Goal: Transaction & Acquisition: Purchase product/service

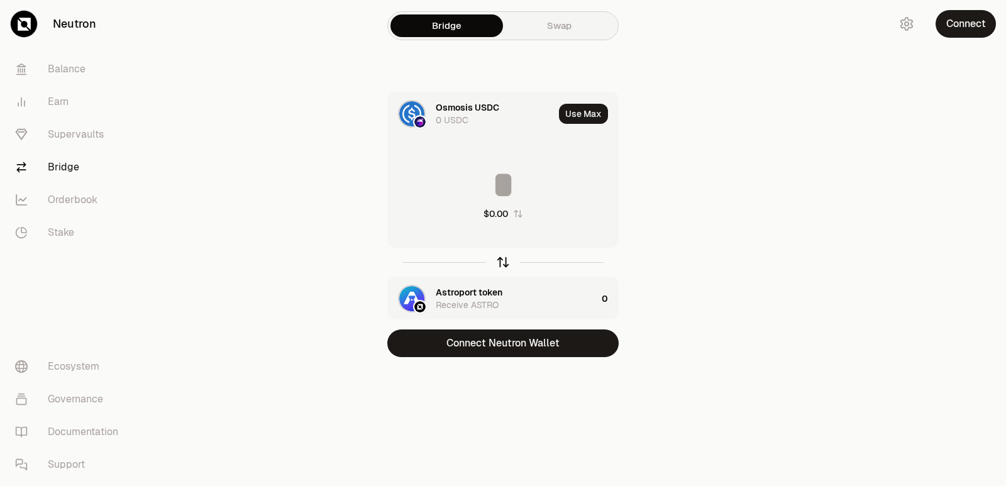
click at [501, 262] on icon "button" at bounding box center [503, 262] width 14 height 14
click at [493, 187] on input at bounding box center [503, 185] width 230 height 38
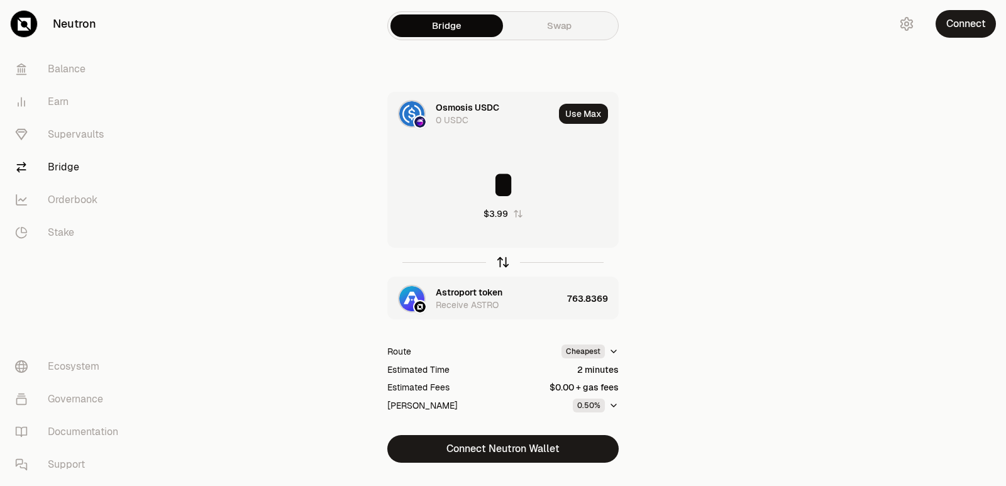
click at [503, 263] on icon "button" at bounding box center [503, 262] width 14 height 14
click at [503, 263] on icon "button" at bounding box center [503, 262] width 0 height 8
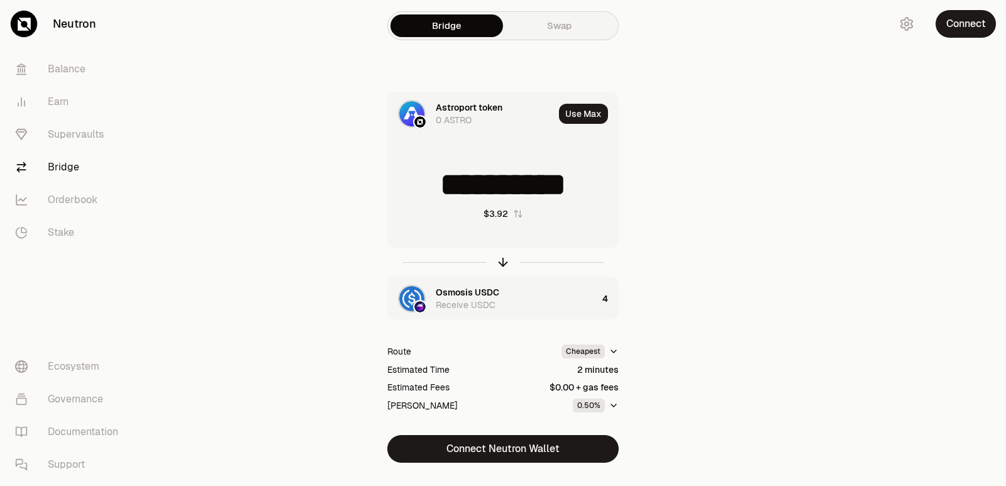
scroll to position [2, 0]
drag, startPoint x: 591, startPoint y: 192, endPoint x: 436, endPoint y: 192, distance: 155.9
click at [436, 192] on input "**********" at bounding box center [503, 185] width 230 height 38
type input "***"
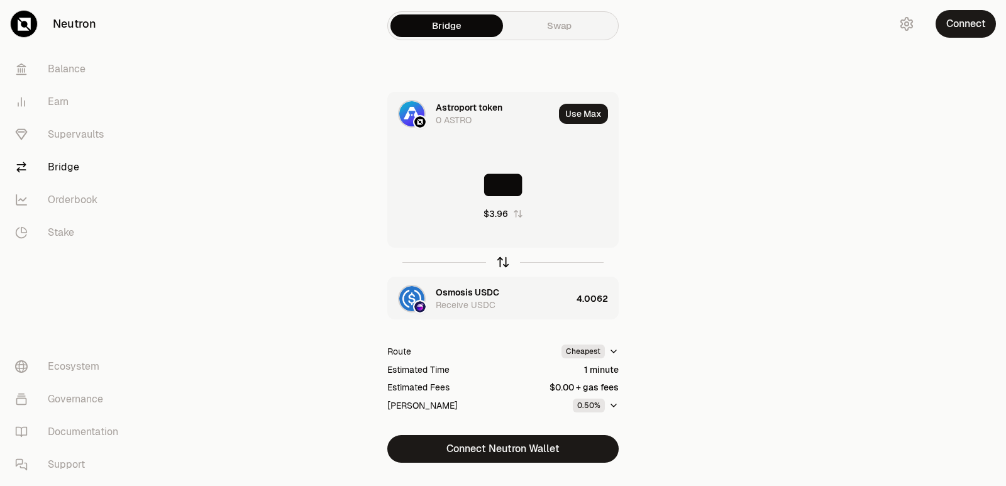
click at [498, 263] on icon "button" at bounding box center [503, 262] width 14 height 14
type input "********"
click at [475, 292] on div "Astroport token" at bounding box center [469, 292] width 67 height 13
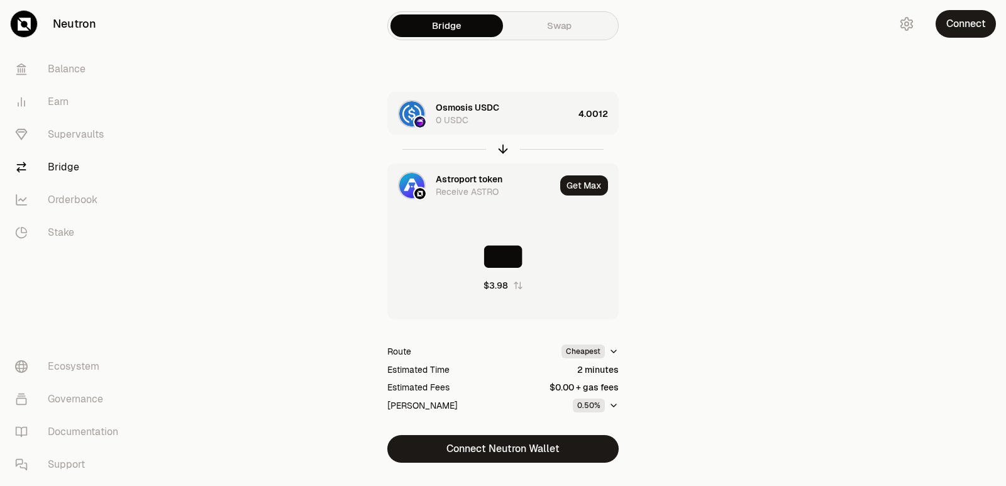
click at [475, 173] on div "Astroport token" at bounding box center [469, 179] width 67 height 13
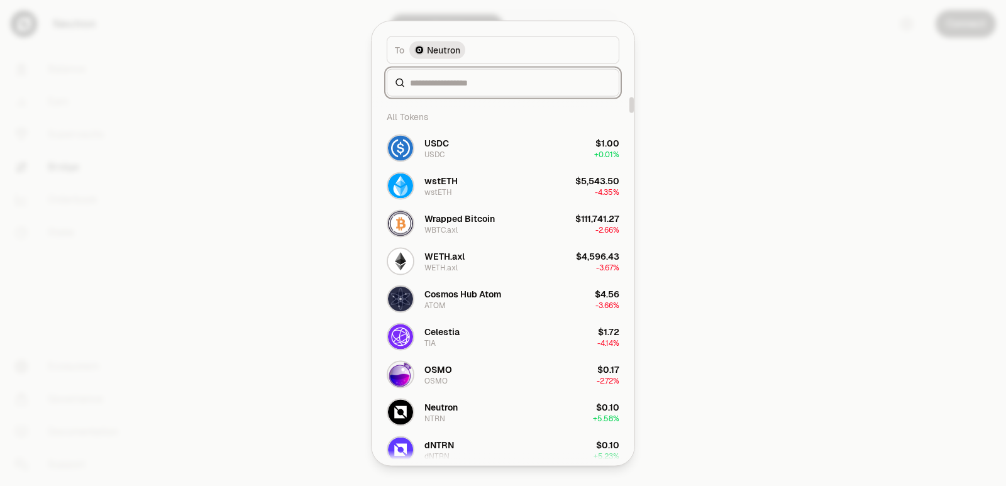
click at [457, 80] on input at bounding box center [510, 82] width 201 height 13
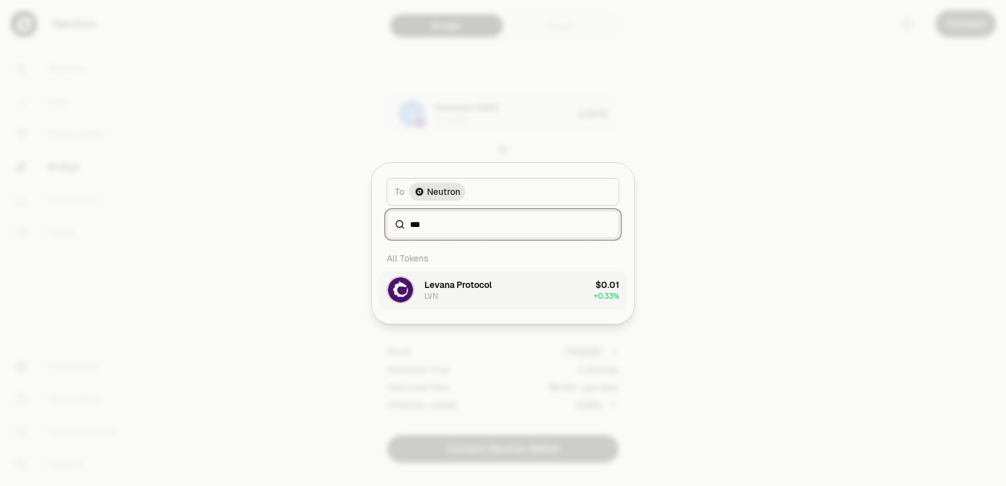
type input "***"
click at [467, 307] on button "Levana Protocol LVN $0.01 + 0.33%" at bounding box center [503, 290] width 248 height 38
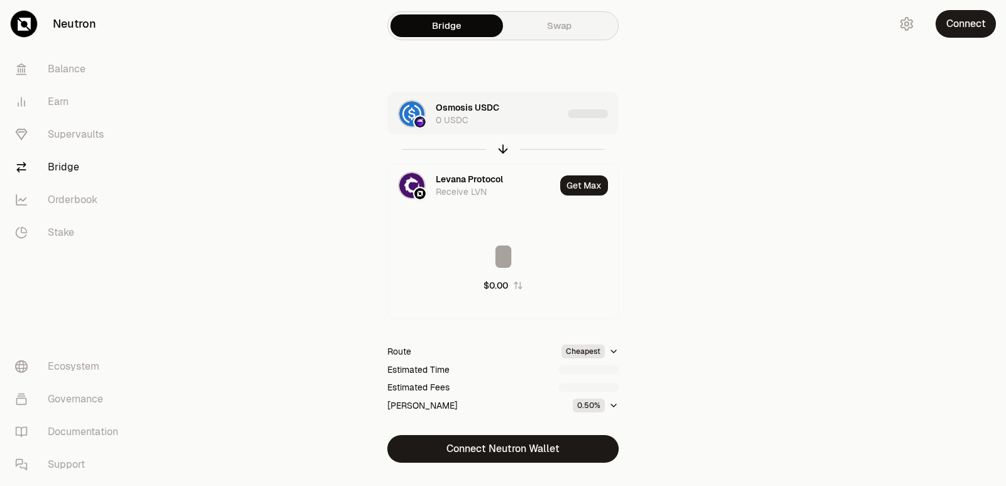
type input "**********"
click at [539, 121] on div "Osmosis USDC 0 USDC" at bounding box center [505, 113] width 138 height 25
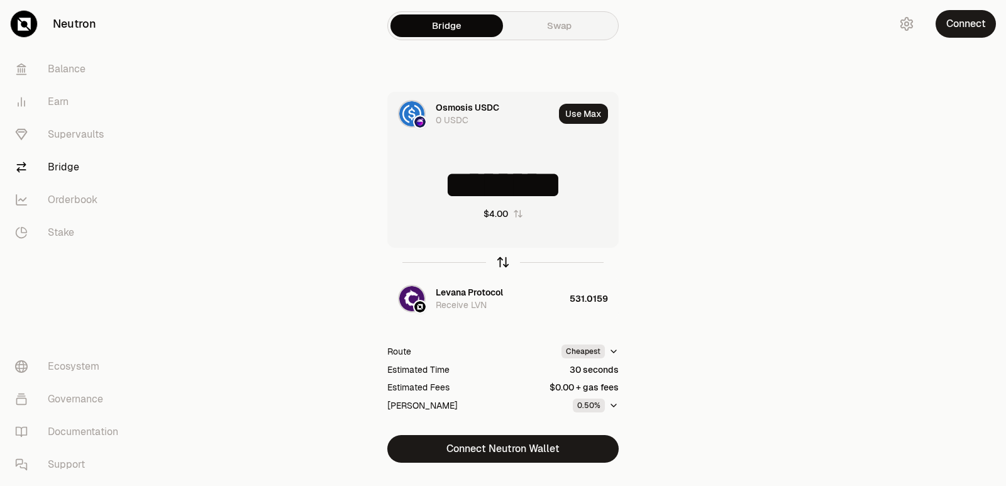
click at [501, 262] on icon "button" at bounding box center [503, 262] width 14 height 14
click at [503, 265] on icon "button" at bounding box center [503, 262] width 14 height 14
type input "**********"
click at [476, 290] on div "Osmosis USDC" at bounding box center [467, 292] width 63 height 13
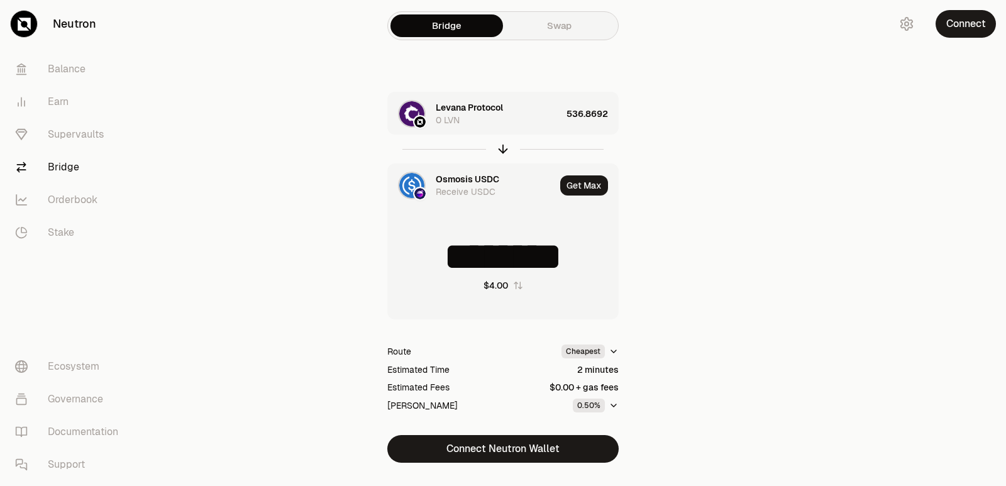
click at [893, 280] on div at bounding box center [935, 256] width 141 height 513
click at [474, 109] on div "Levana Protocol" at bounding box center [469, 107] width 67 height 13
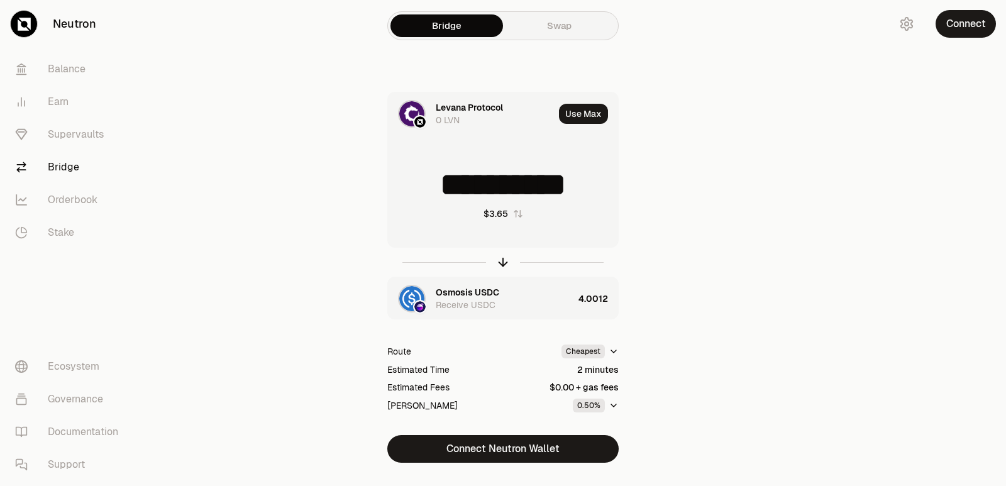
click at [473, 109] on div "Levana Protocol" at bounding box center [469, 107] width 67 height 13
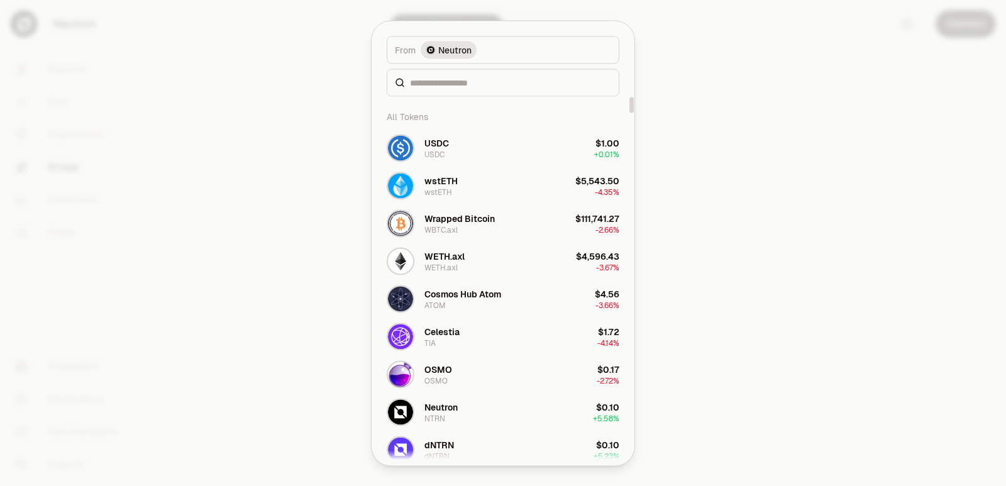
scroll to position [63, 0]
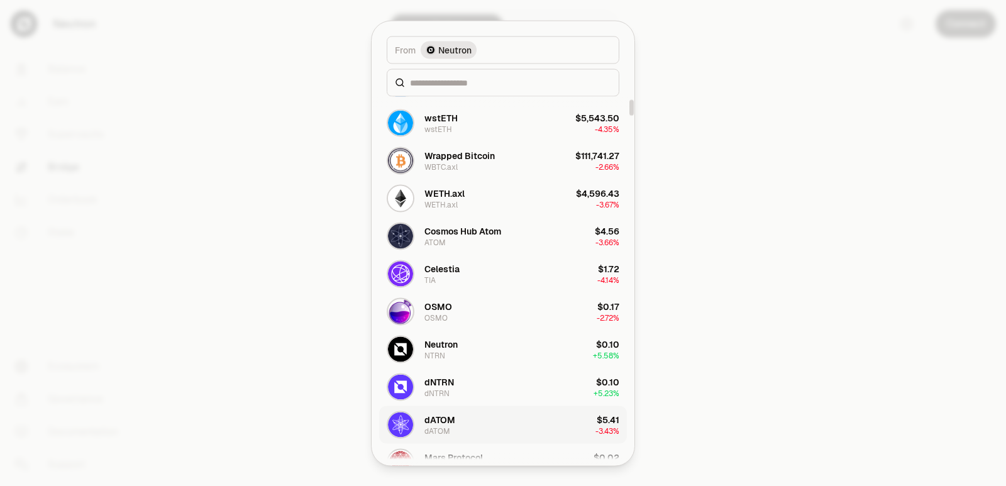
click at [466, 418] on button "dATOM dATOM $5.41 -3.43%" at bounding box center [503, 424] width 248 height 38
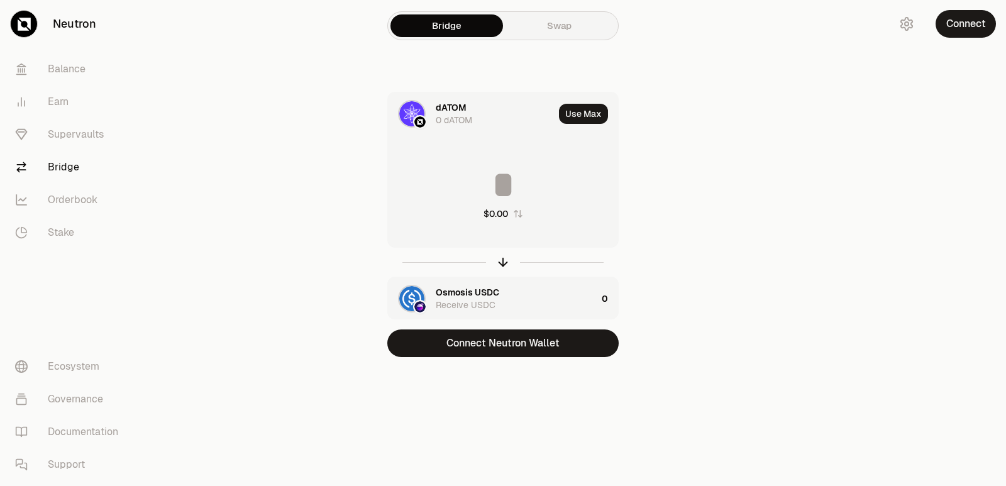
click at [488, 180] on input at bounding box center [503, 185] width 230 height 38
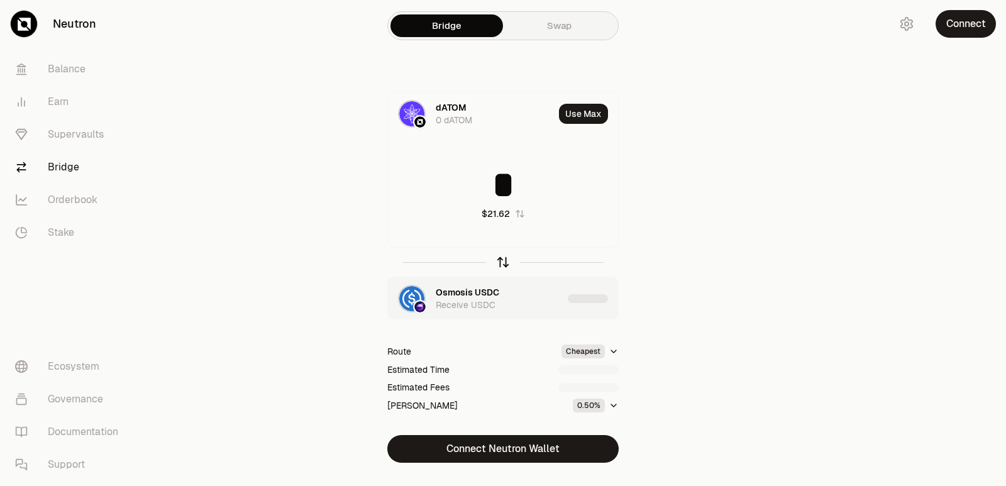
type input "*"
click at [499, 257] on icon "button" at bounding box center [503, 262] width 14 height 14
click at [490, 176] on input at bounding box center [503, 185] width 230 height 38
type input "*"
click at [500, 257] on icon "button" at bounding box center [503, 262] width 14 height 14
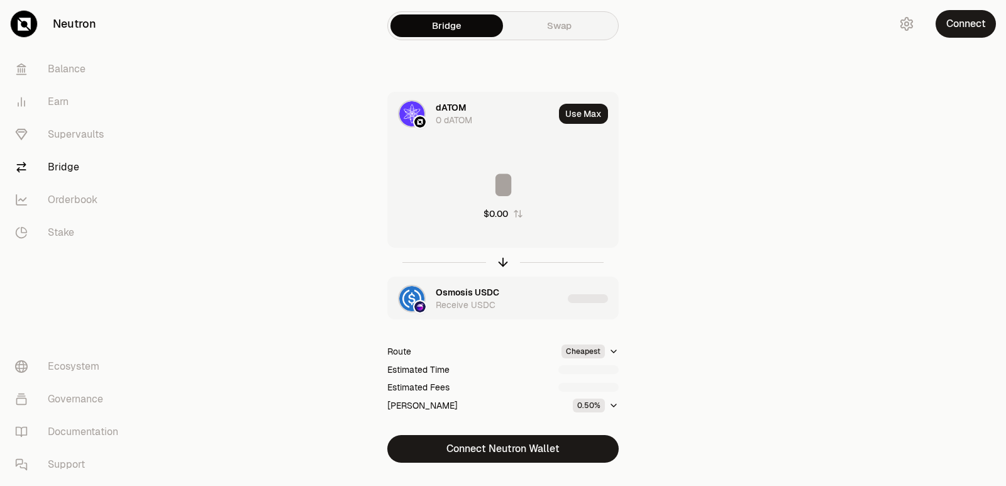
click at [471, 185] on input at bounding box center [503, 185] width 230 height 38
drag, startPoint x: 588, startPoint y: 183, endPoint x: 474, endPoint y: 190, distance: 114.0
click at [474, 190] on input "********" at bounding box center [503, 185] width 230 height 38
type input "******"
click at [505, 266] on icon "button" at bounding box center [503, 262] width 14 height 14
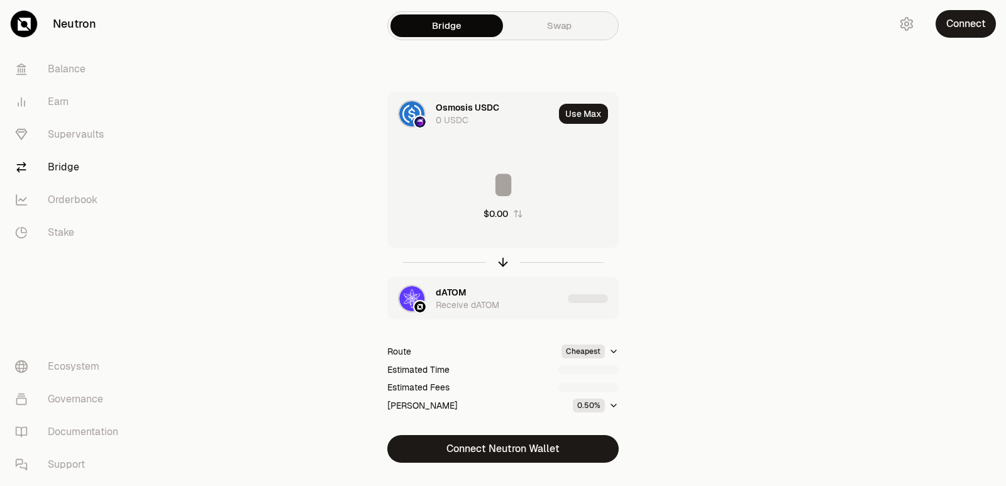
click at [471, 195] on input at bounding box center [503, 185] width 230 height 38
click at [487, 197] on input "********" at bounding box center [503, 185] width 230 height 38
type input "**"
click at [504, 259] on icon "button" at bounding box center [503, 260] width 8 height 4
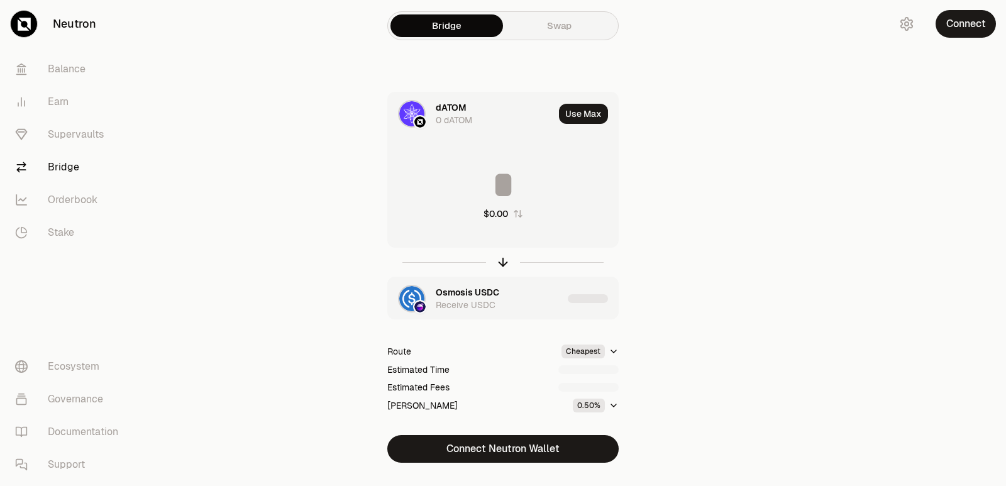
click at [487, 183] on input at bounding box center [503, 185] width 230 height 38
type input "******"
click at [502, 263] on icon "button" at bounding box center [503, 262] width 14 height 14
click at [497, 194] on input at bounding box center [503, 185] width 230 height 38
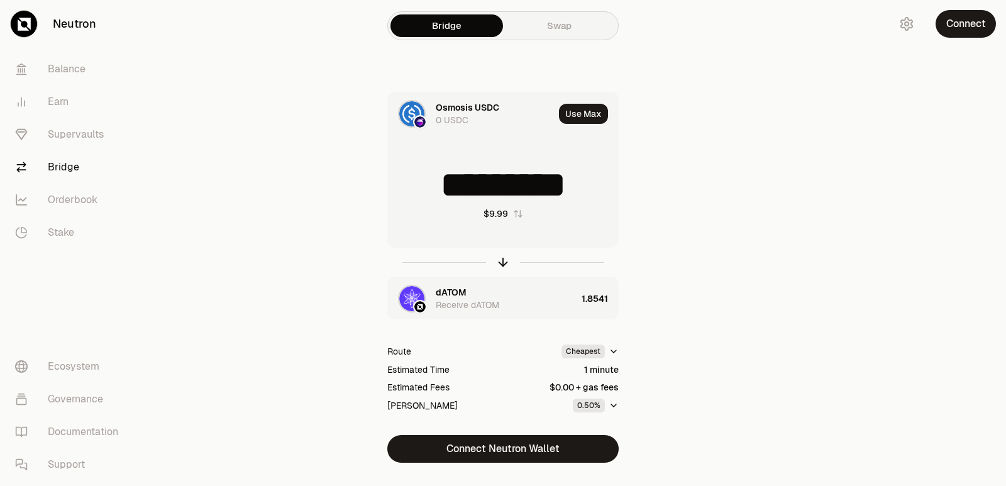
click at [471, 196] on input "*********" at bounding box center [503, 185] width 230 height 38
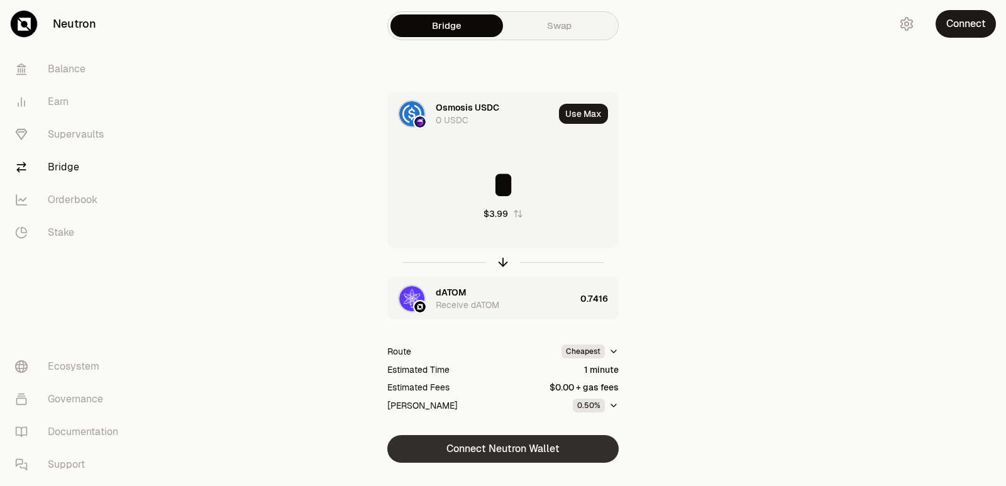
click at [522, 451] on button "Connect Neutron Wallet" at bounding box center [502, 449] width 231 height 28
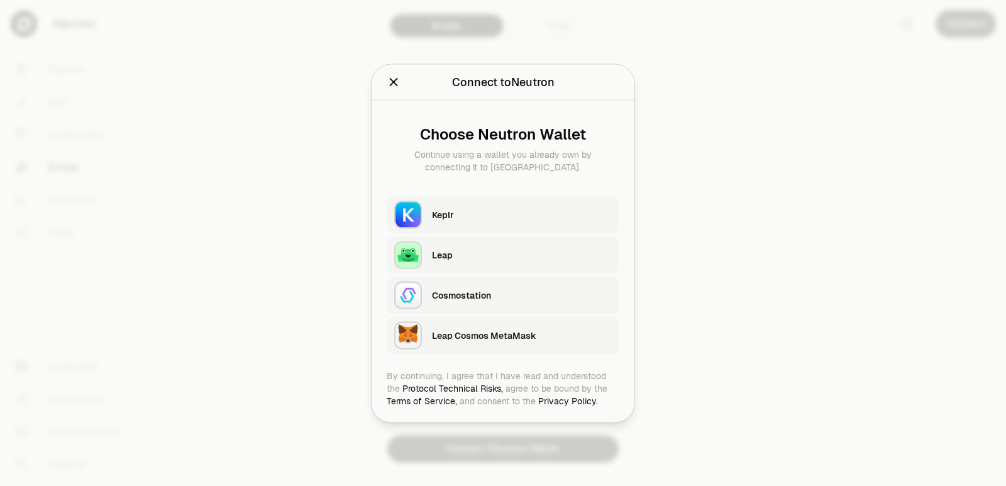
click at [462, 224] on div "Keplr" at bounding box center [525, 214] width 187 height 29
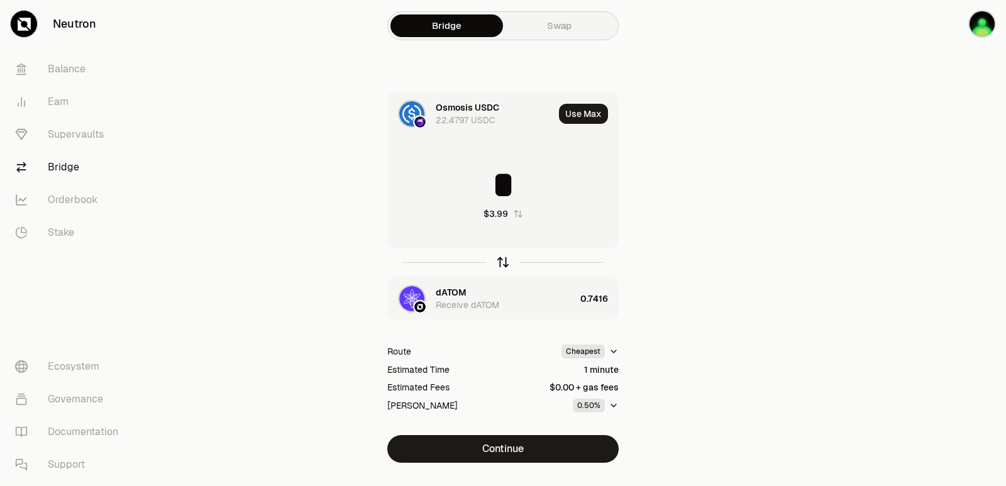
click at [501, 261] on icon "button" at bounding box center [503, 262] width 14 height 14
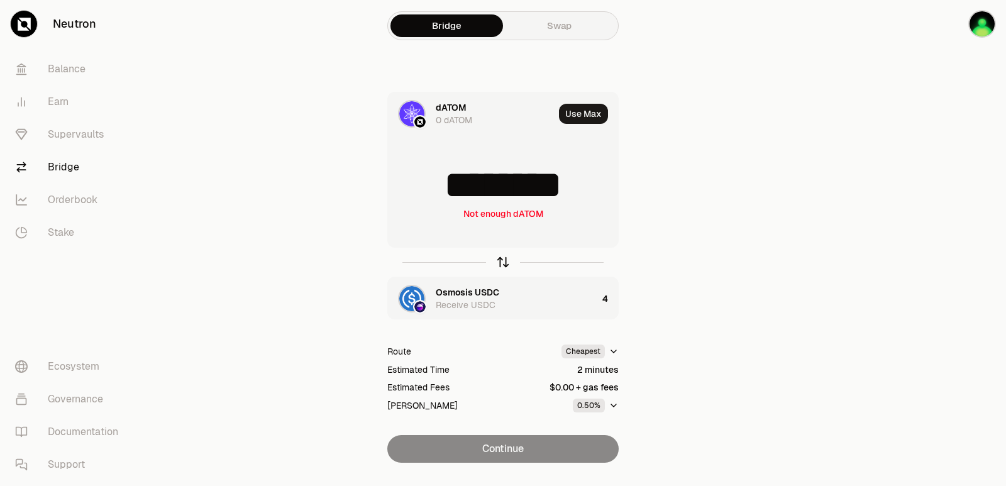
click at [501, 263] on icon "button" at bounding box center [503, 262] width 14 height 14
type input "*"
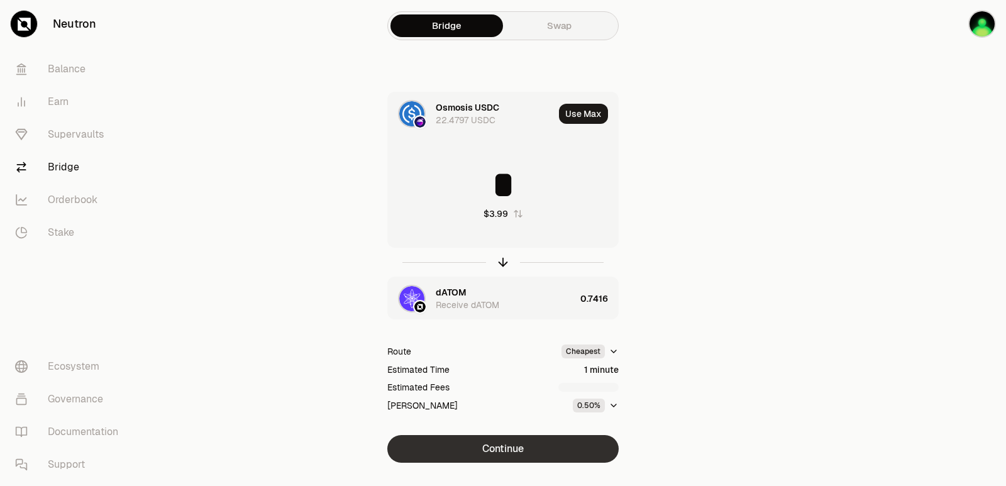
click at [503, 443] on button "Continue" at bounding box center [502, 449] width 231 height 28
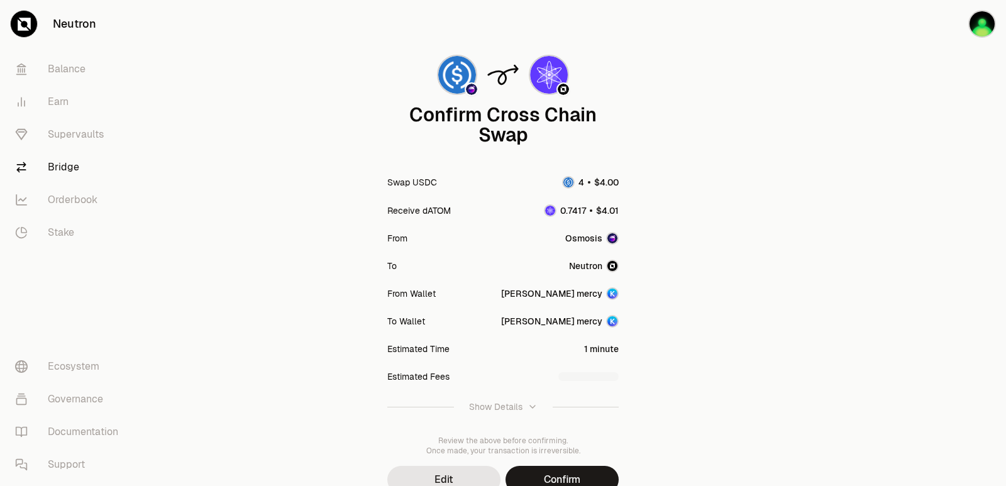
scroll to position [104, 0]
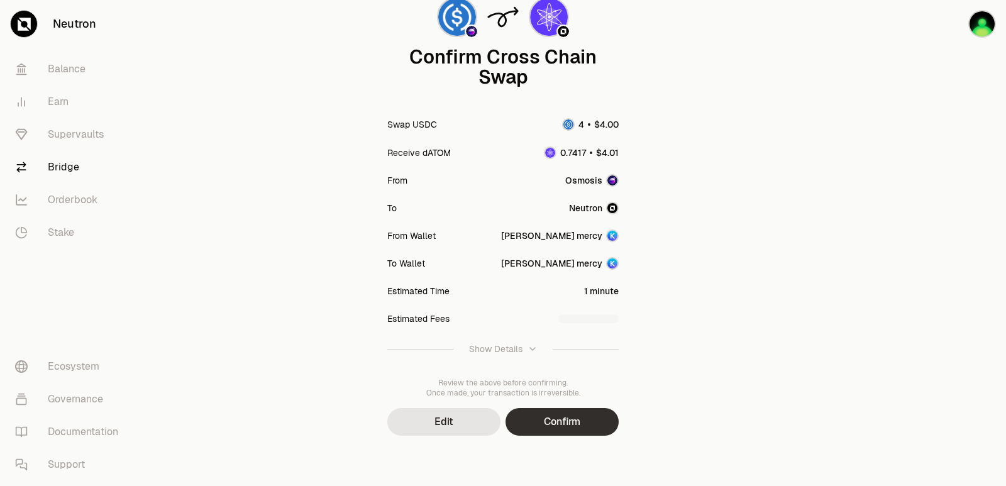
click at [537, 429] on button "Confirm" at bounding box center [561, 422] width 113 height 28
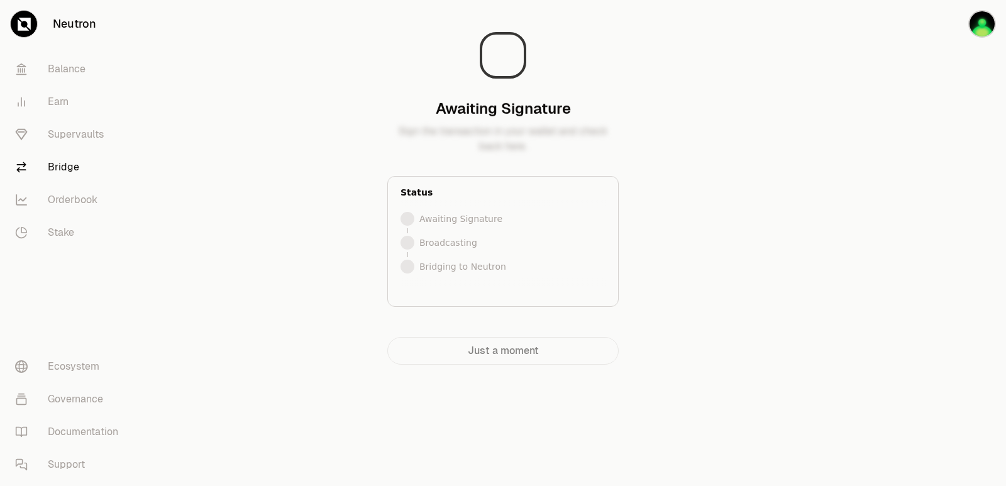
scroll to position [0, 0]
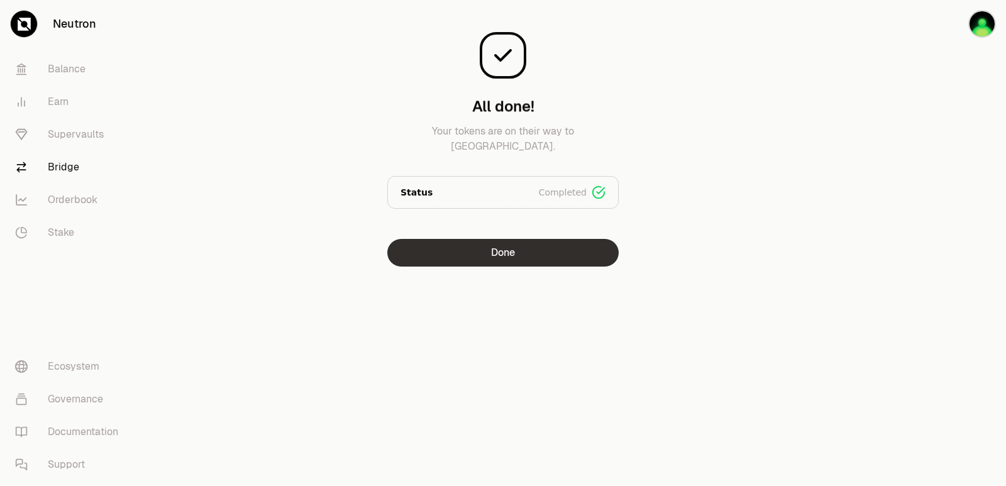
click at [531, 251] on button "Done" at bounding box center [502, 253] width 231 height 28
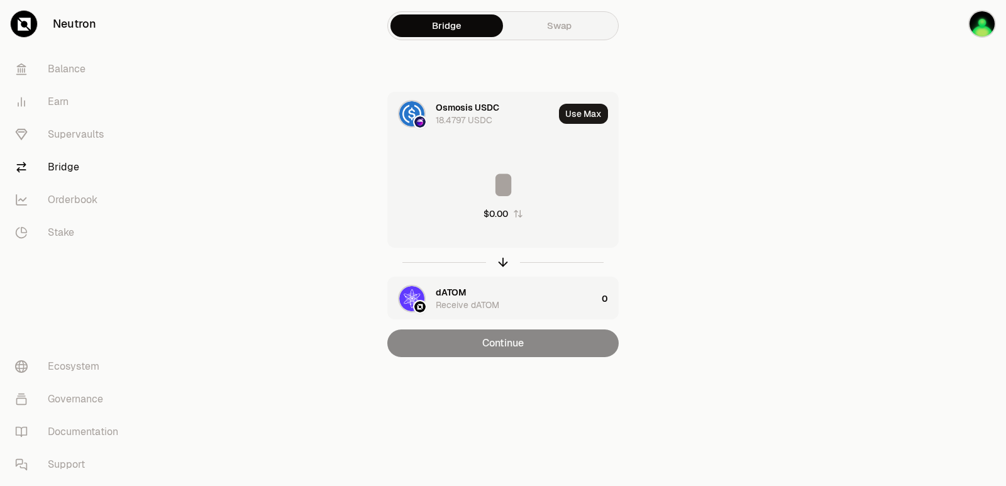
click at [497, 250] on div at bounding box center [502, 262] width 231 height 29
click at [504, 262] on icon "button" at bounding box center [503, 262] width 14 height 14
click at [580, 113] on button "Use Max" at bounding box center [583, 114] width 49 height 20
type input "********"
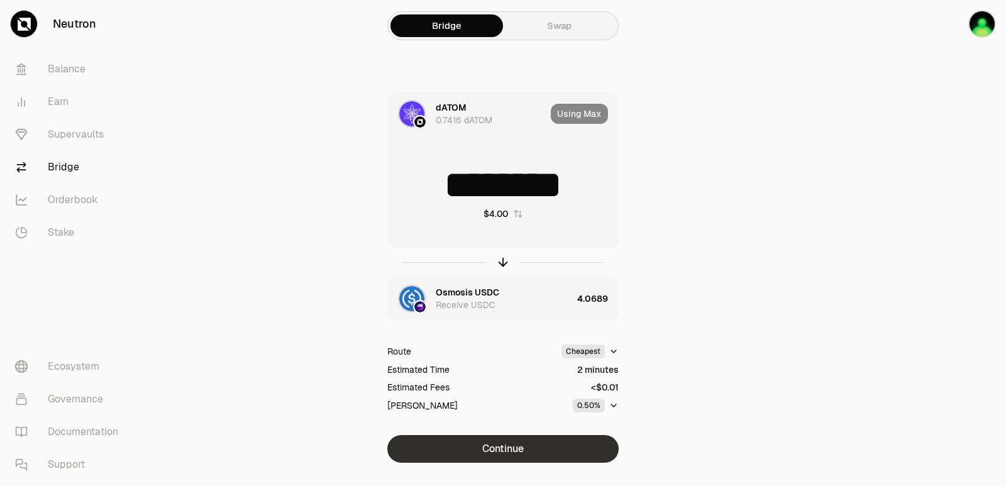
click at [488, 444] on button "Continue" at bounding box center [502, 449] width 231 height 28
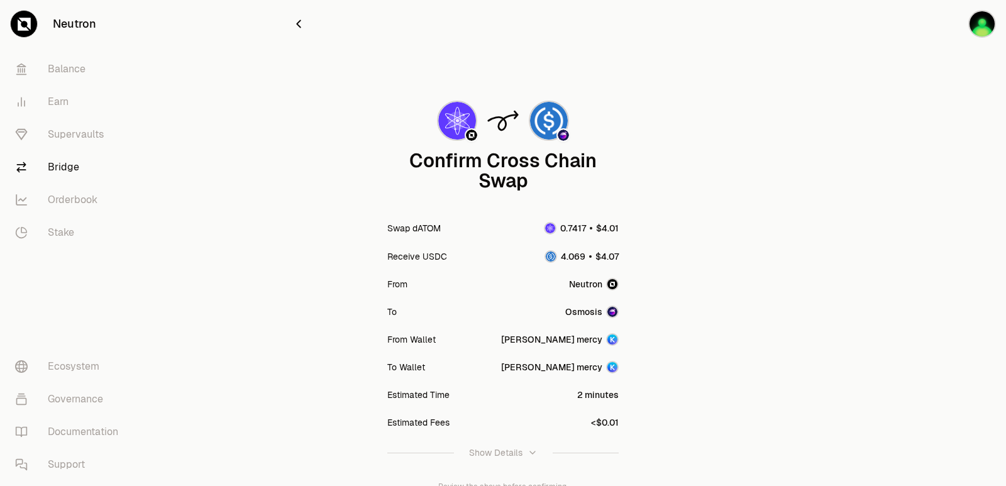
scroll to position [104, 0]
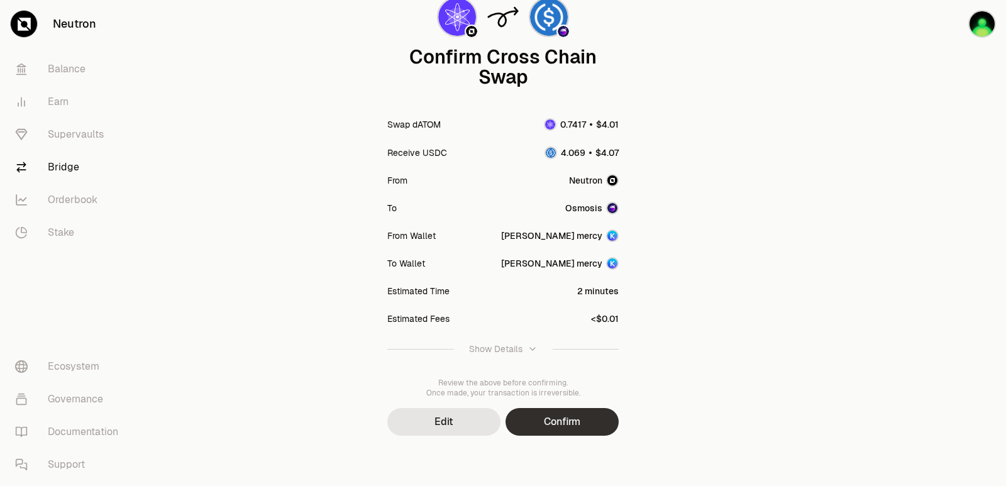
click at [559, 430] on button "Confirm" at bounding box center [561, 422] width 113 height 28
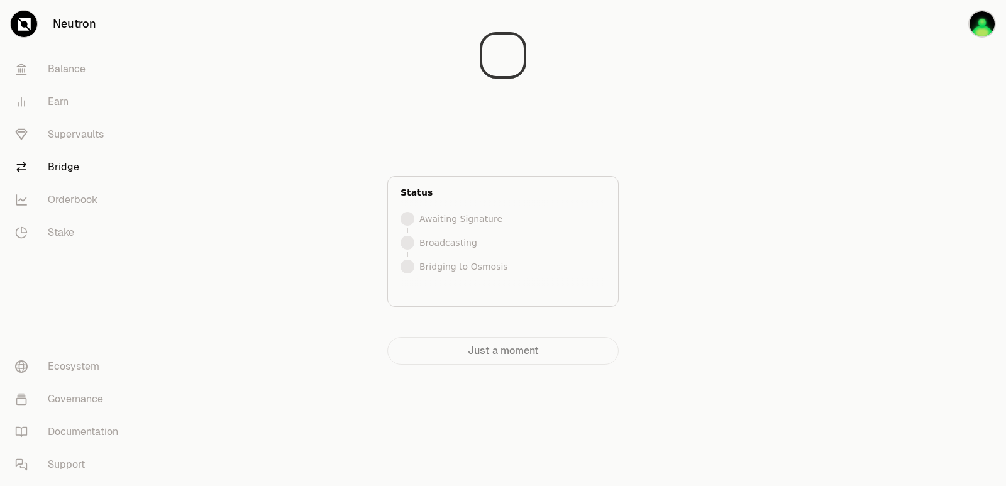
scroll to position [0, 0]
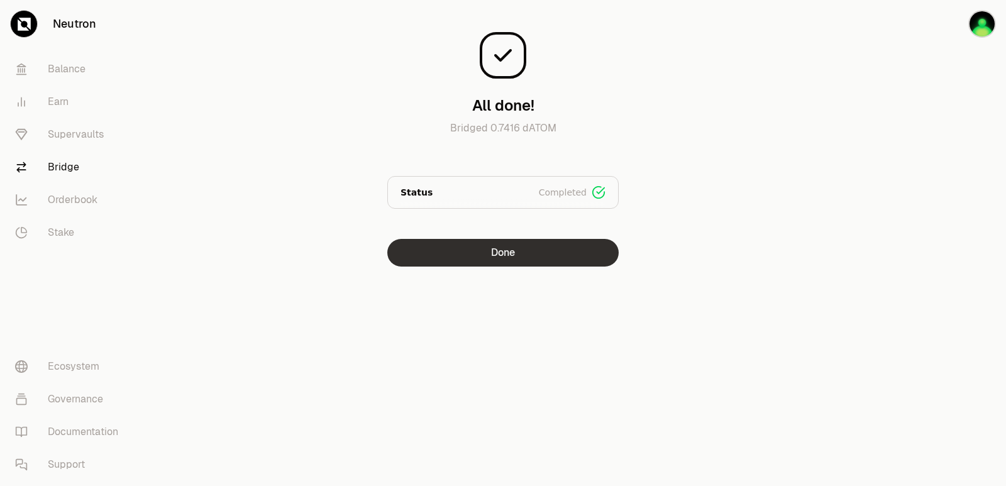
click at [495, 258] on button "Done" at bounding box center [502, 253] width 231 height 28
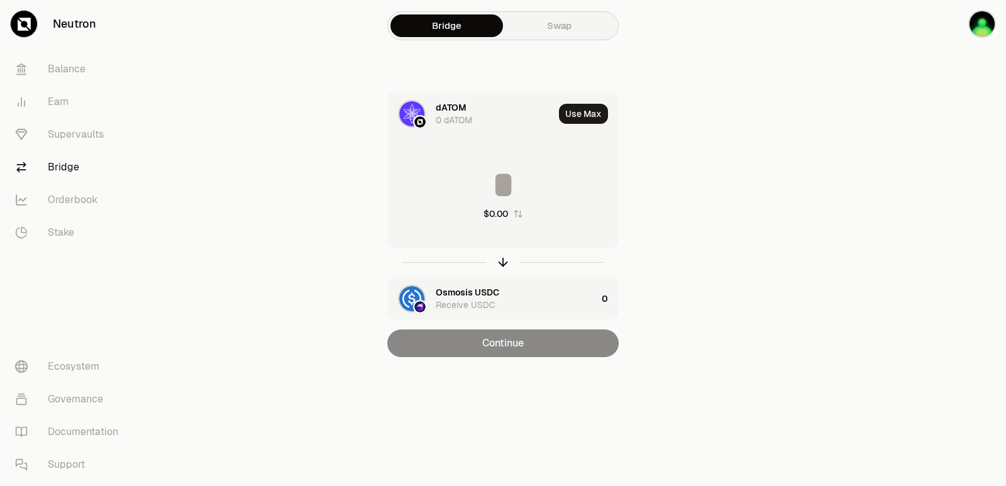
click at [451, 101] on div "dATOM 0 dATOM" at bounding box center [471, 113] width 166 height 43
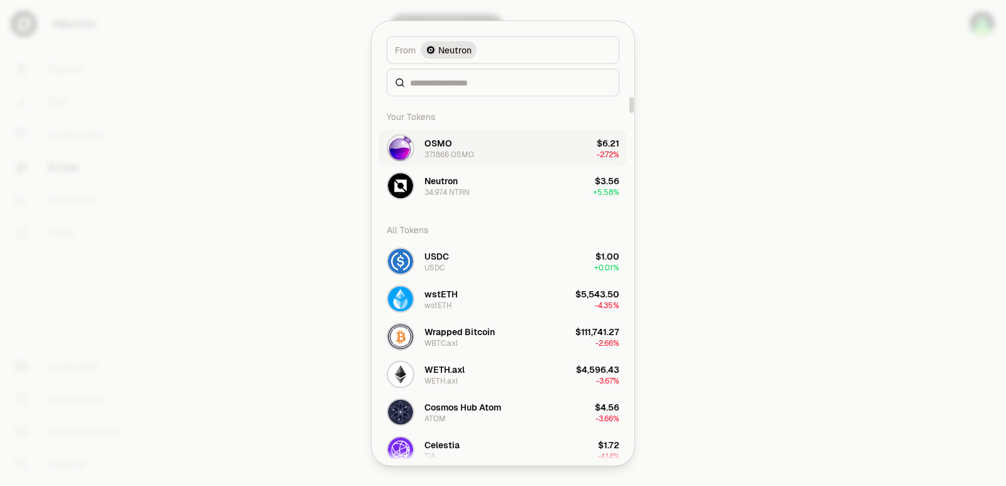
click at [450, 155] on div "37.1866 OSMO" at bounding box center [449, 154] width 50 height 10
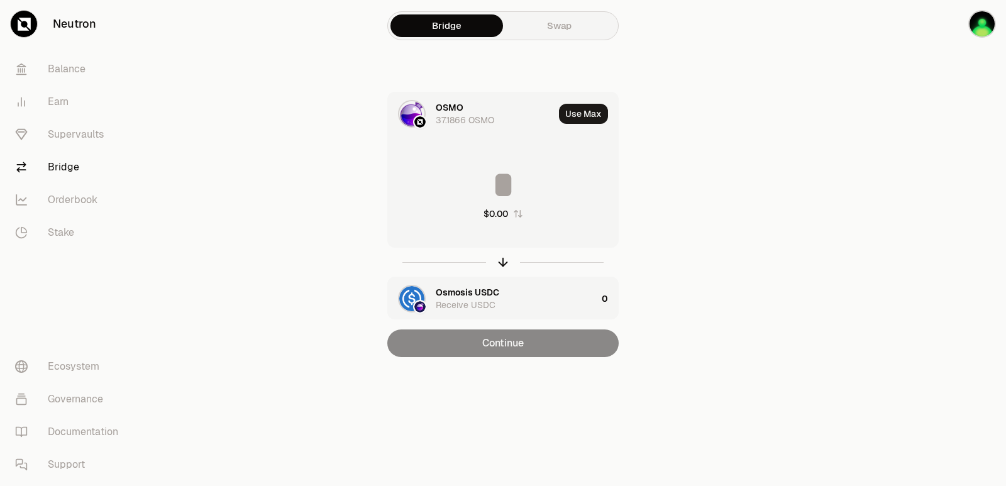
click at [470, 291] on div "Osmosis USDC" at bounding box center [467, 292] width 63 height 13
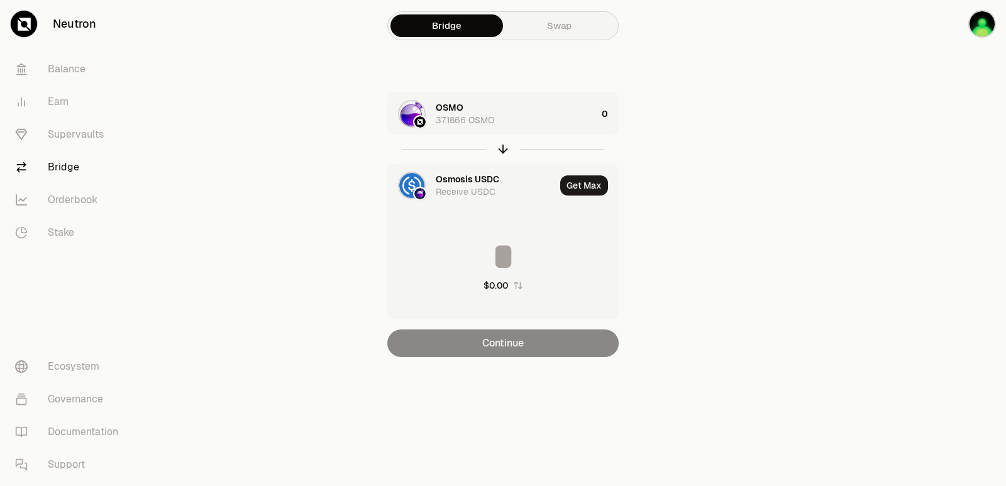
click at [463, 182] on div "Osmosis USDC" at bounding box center [467, 179] width 63 height 13
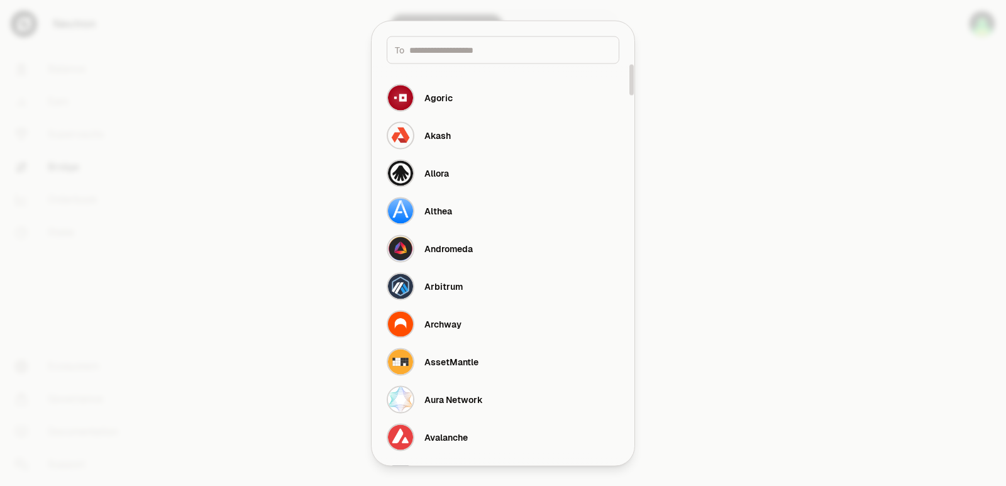
click at [455, 54] on input at bounding box center [510, 49] width 202 height 13
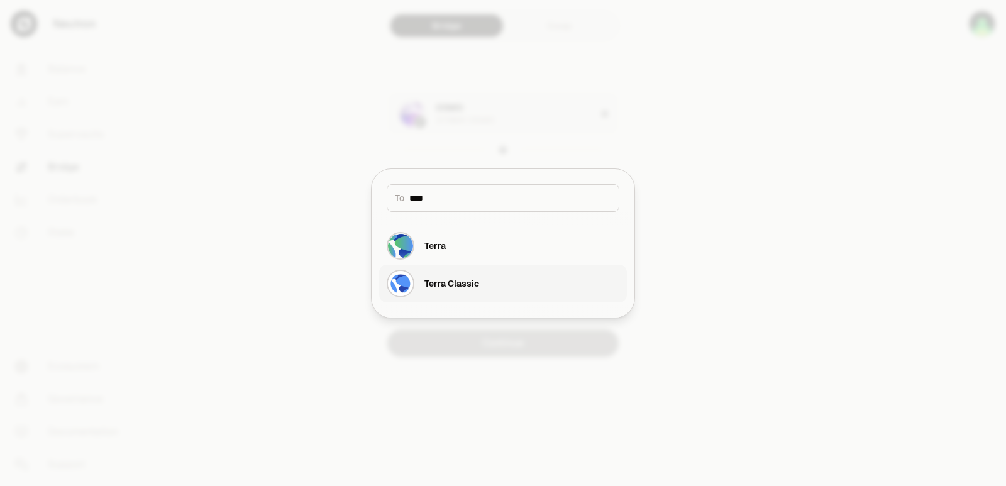
type input "****"
click at [451, 282] on div "Terra Classic" at bounding box center [451, 283] width 55 height 13
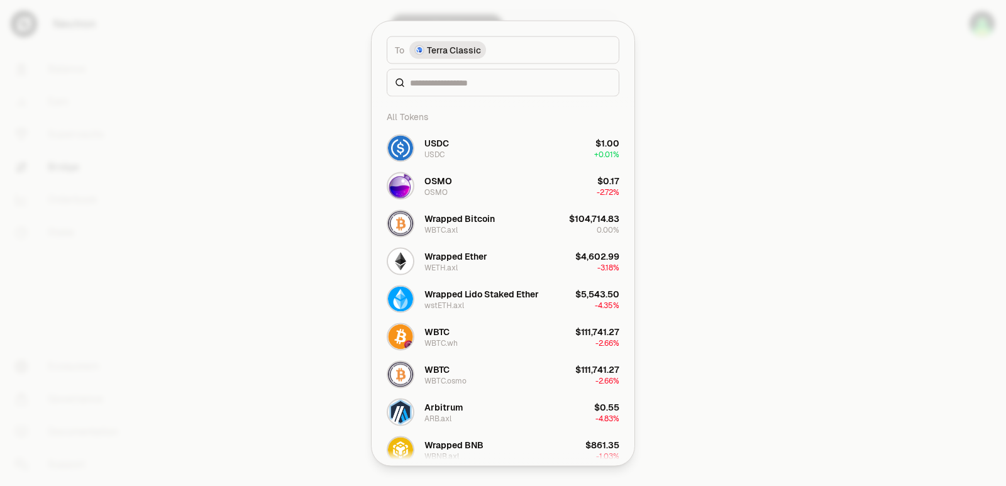
click at [452, 112] on div "All Tokens" at bounding box center [503, 116] width 248 height 25
click at [444, 85] on input at bounding box center [510, 82] width 201 height 13
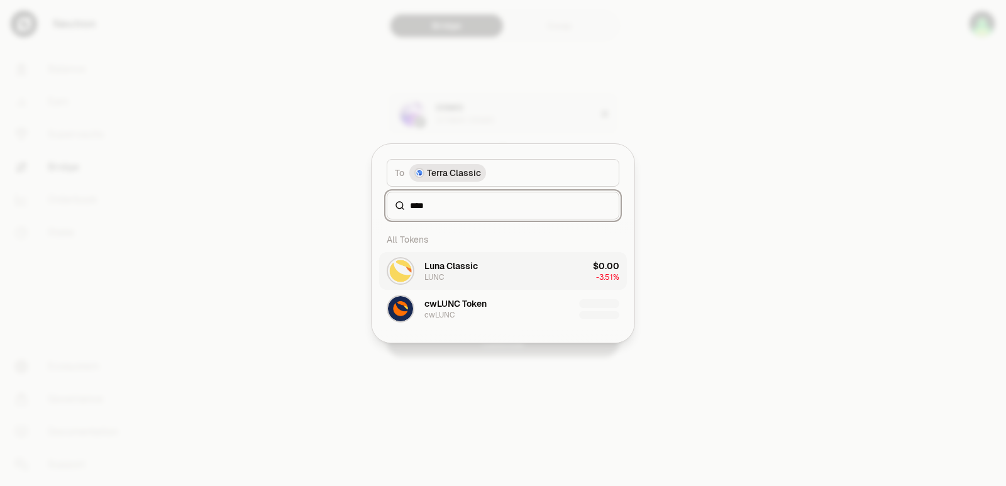
type input "****"
click at [481, 270] on button "[PERSON_NAME] Classic LUNC $0.00 -3.51%" at bounding box center [503, 271] width 248 height 38
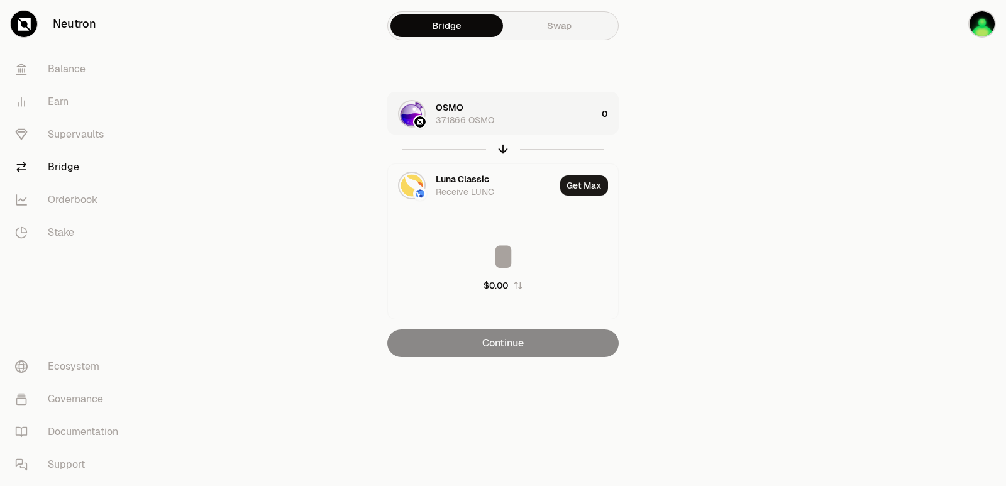
click at [540, 120] on div "OSMO 37.1866 OSMO" at bounding box center [516, 113] width 161 height 25
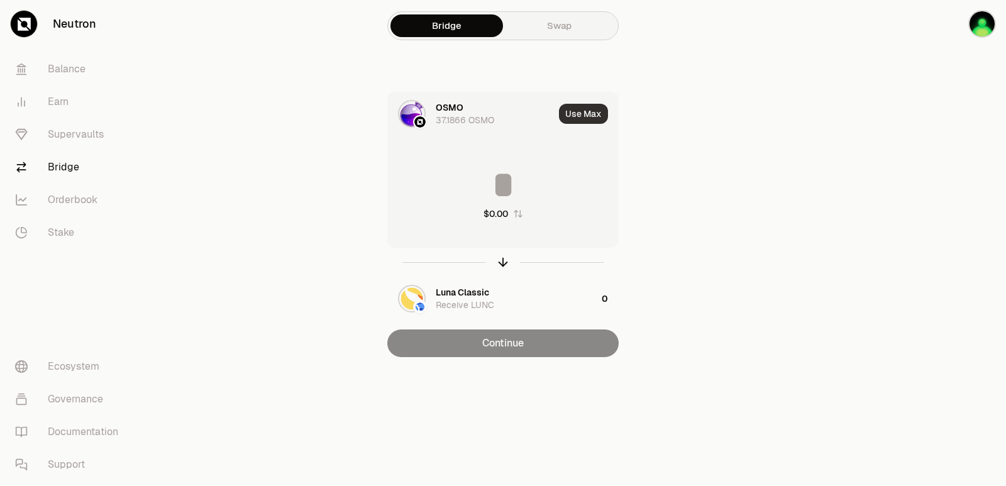
click at [569, 116] on button "Use Max" at bounding box center [583, 114] width 49 height 20
type input "*********"
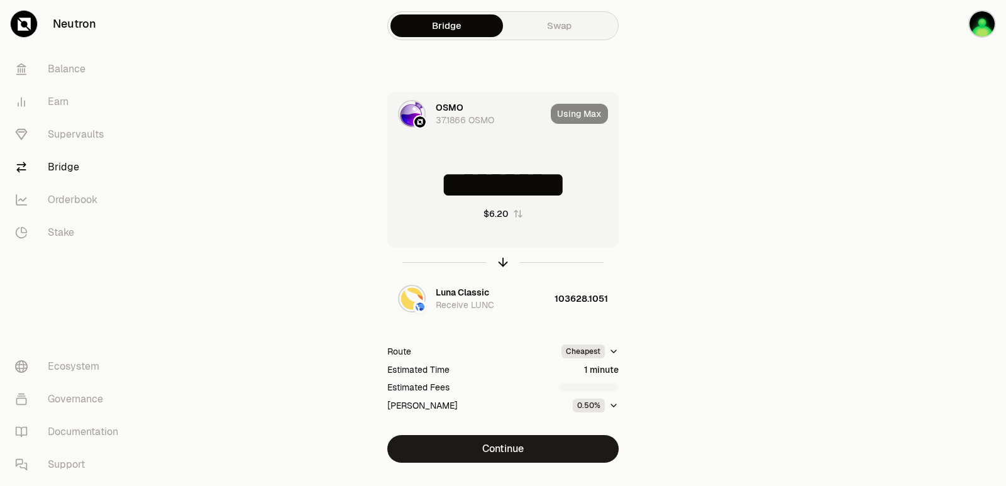
scroll to position [27, 0]
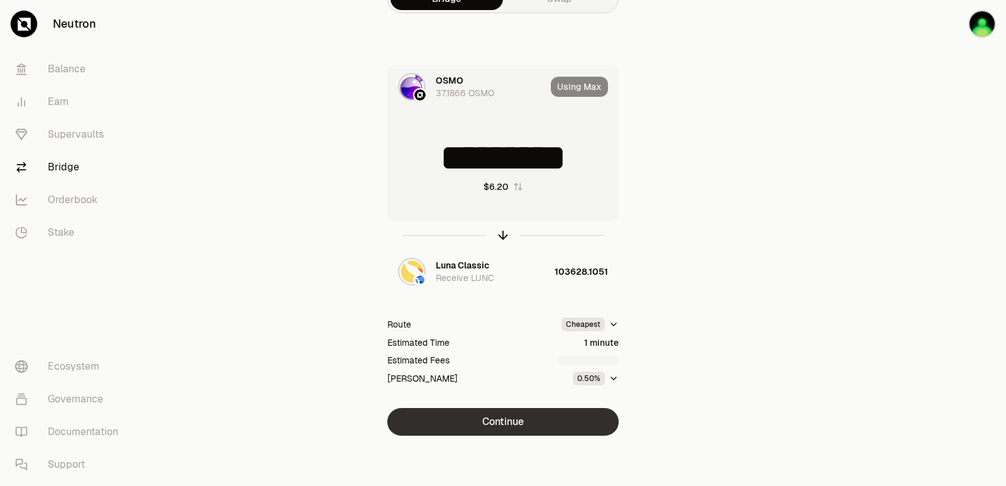
click at [519, 421] on button "Continue" at bounding box center [502, 422] width 231 height 28
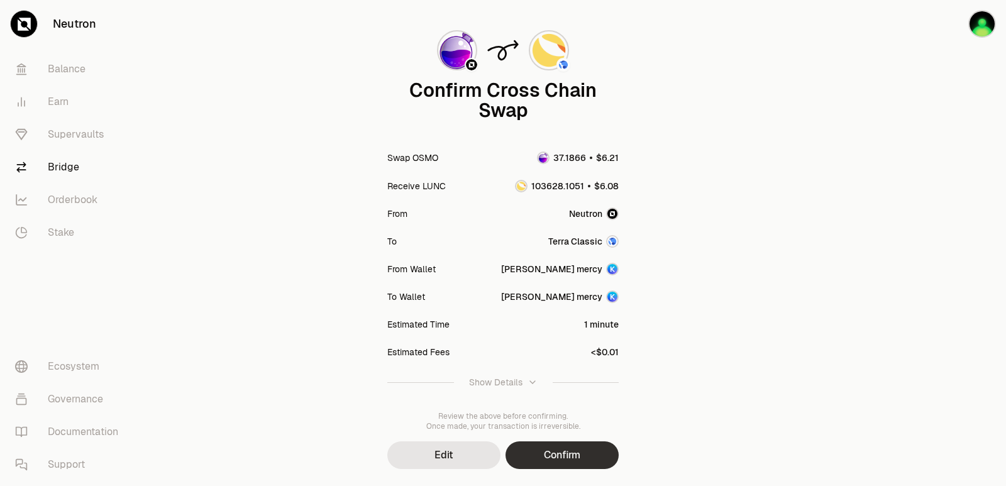
scroll to position [104, 0]
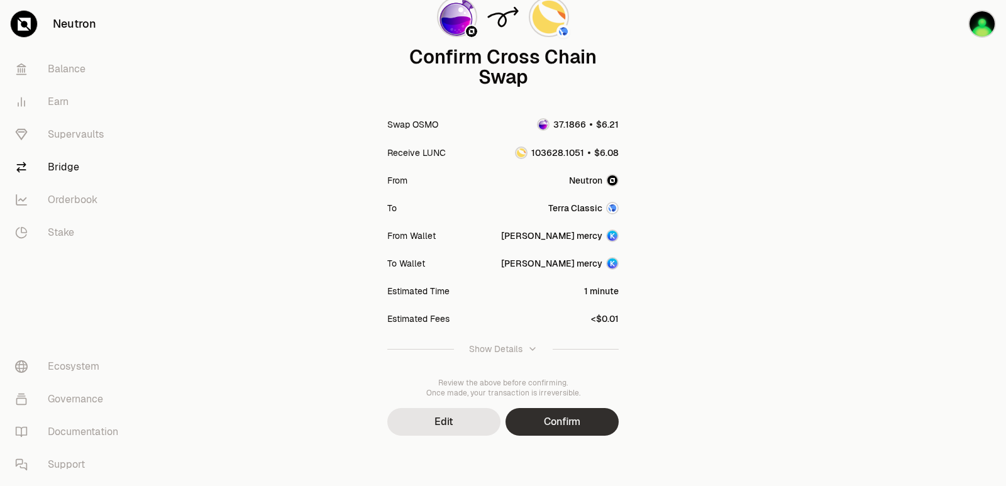
click at [559, 411] on button "Confirm" at bounding box center [561, 422] width 113 height 28
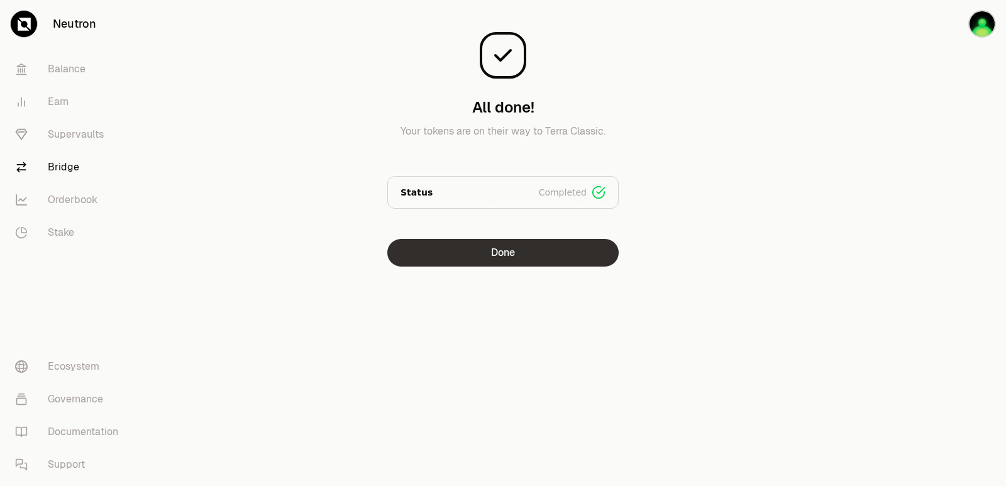
click at [475, 256] on button "Done" at bounding box center [502, 253] width 231 height 28
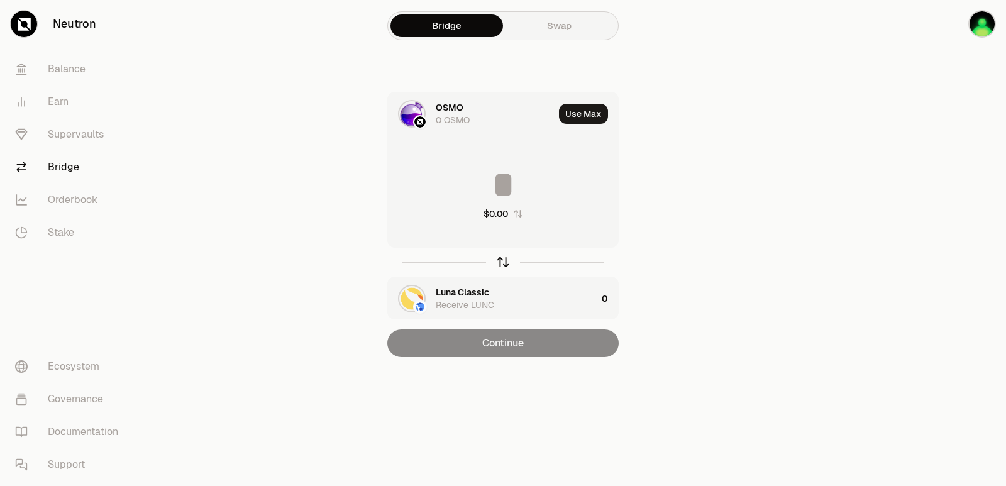
click at [504, 265] on icon "button" at bounding box center [503, 262] width 14 height 14
click at [438, 113] on div "Luna Classic" at bounding box center [462, 107] width 53 height 13
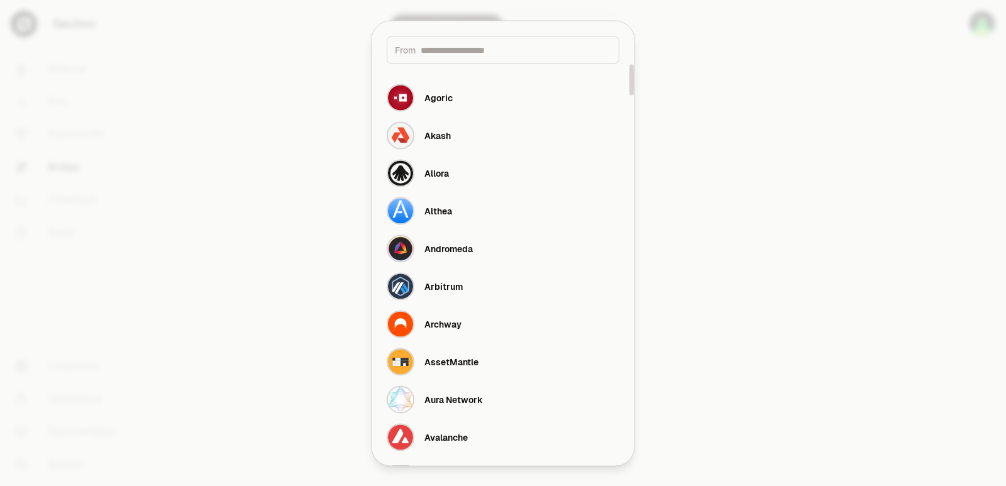
click at [444, 47] on input at bounding box center [516, 49] width 190 height 13
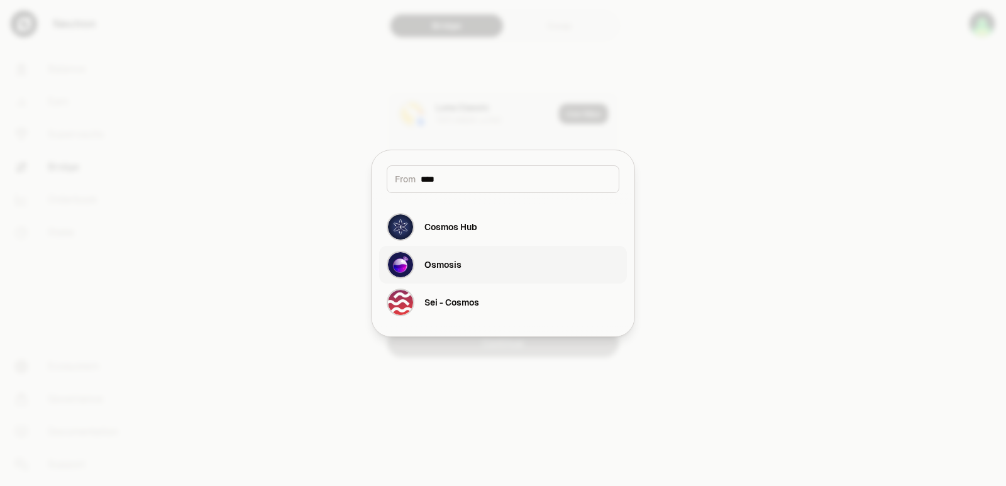
type input "****"
click at [484, 257] on button "Osmosis" at bounding box center [503, 265] width 248 height 38
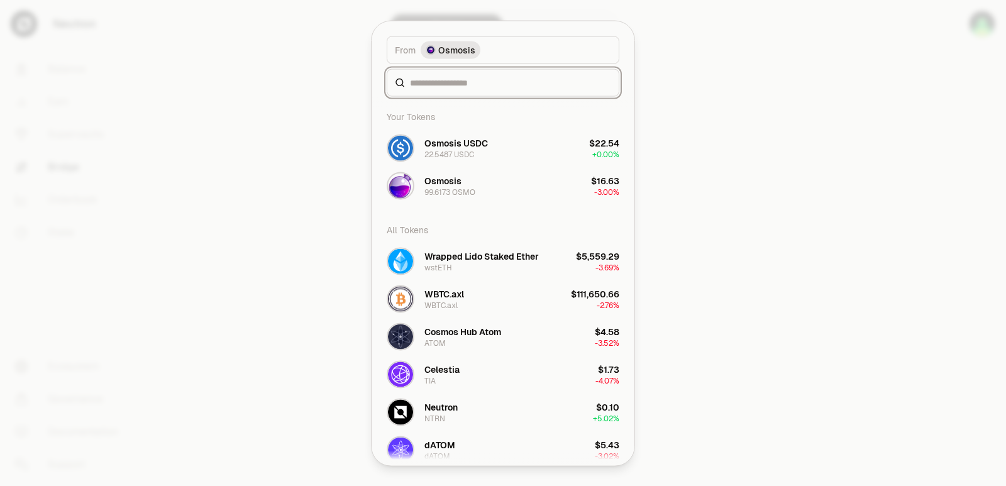
click at [435, 82] on input at bounding box center [510, 82] width 201 height 13
click at [447, 157] on div "22.5487 USDC" at bounding box center [449, 154] width 50 height 10
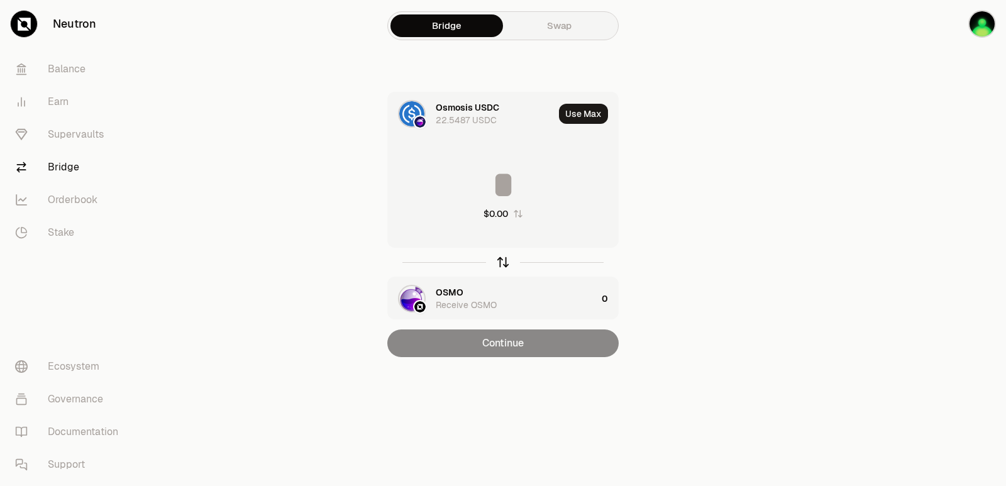
click at [503, 261] on icon "button" at bounding box center [503, 262] width 14 height 14
click at [476, 183] on input at bounding box center [503, 185] width 230 height 38
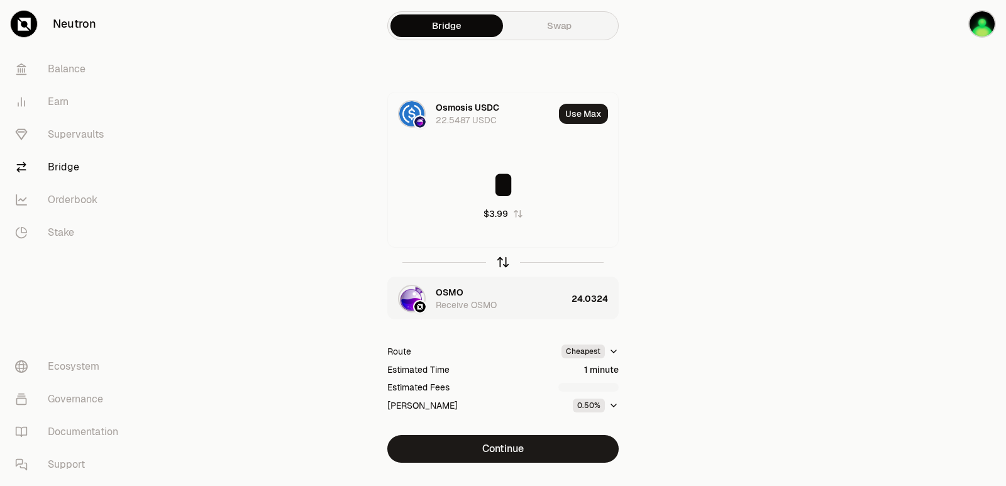
type input "*"
click at [502, 261] on icon "button" at bounding box center [503, 262] width 14 height 14
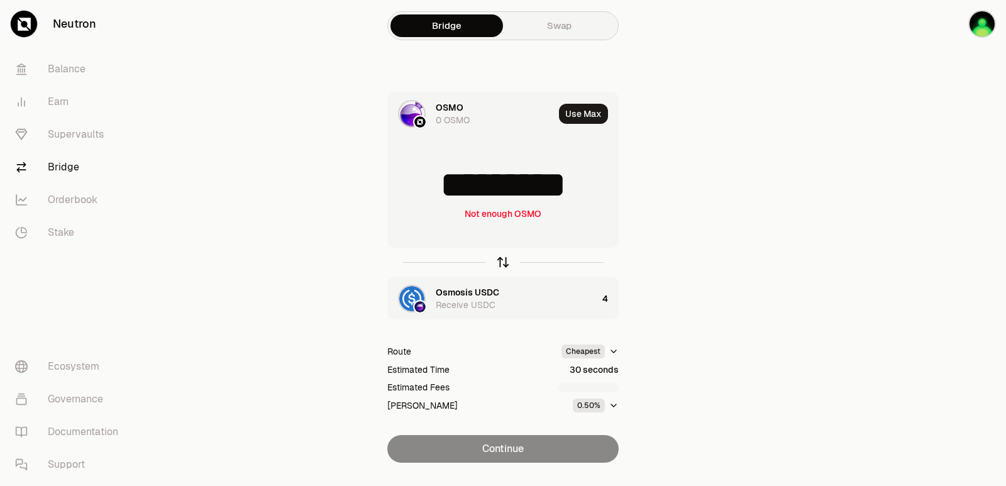
click at [502, 261] on icon "button" at bounding box center [503, 262] width 14 height 14
type input "*"
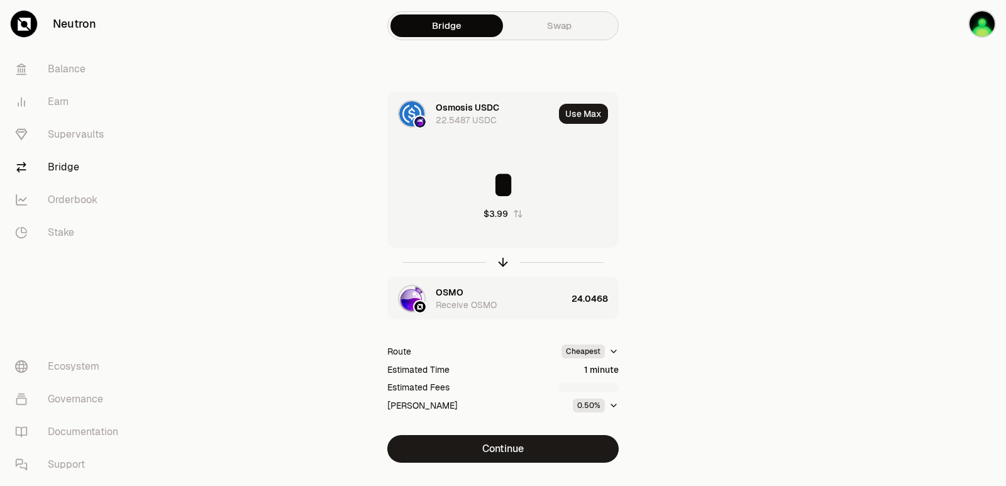
click at [458, 291] on div "OSMO" at bounding box center [450, 292] width 28 height 13
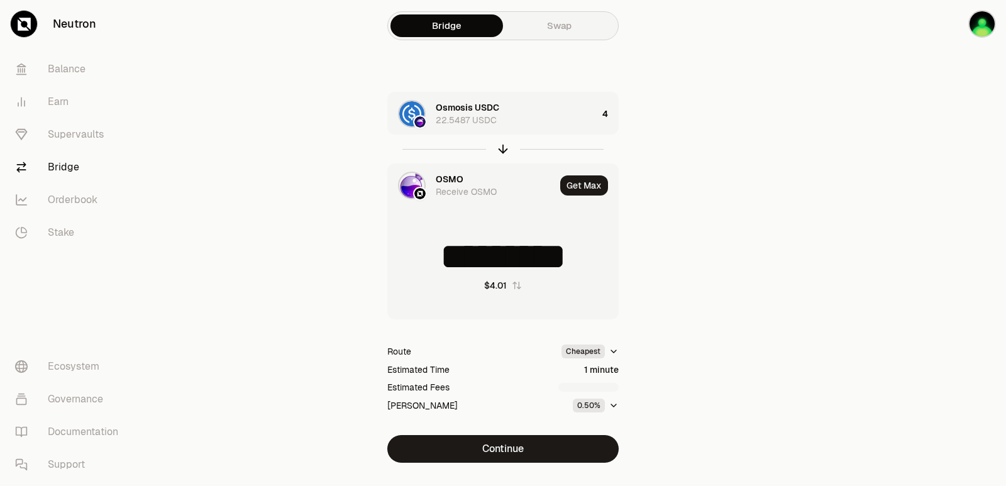
click at [451, 175] on div "OSMO" at bounding box center [450, 179] width 28 height 13
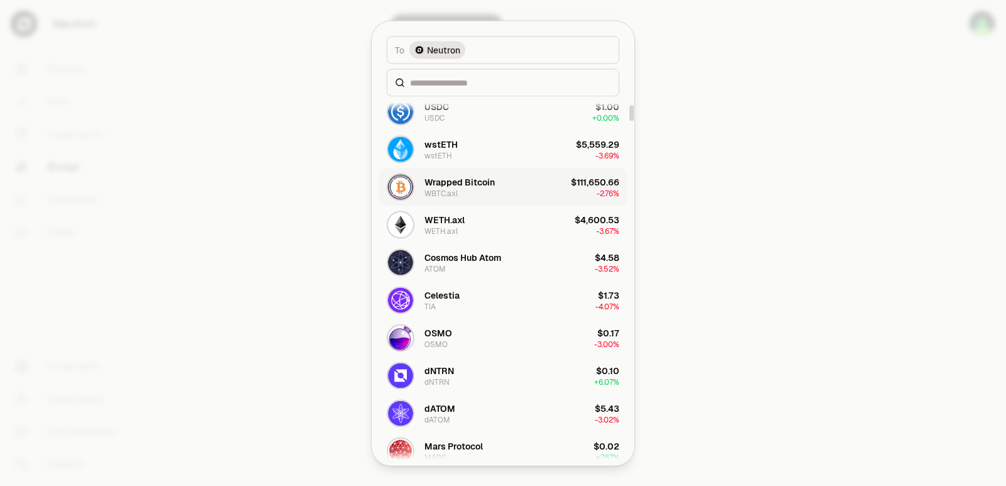
scroll to position [189, 0]
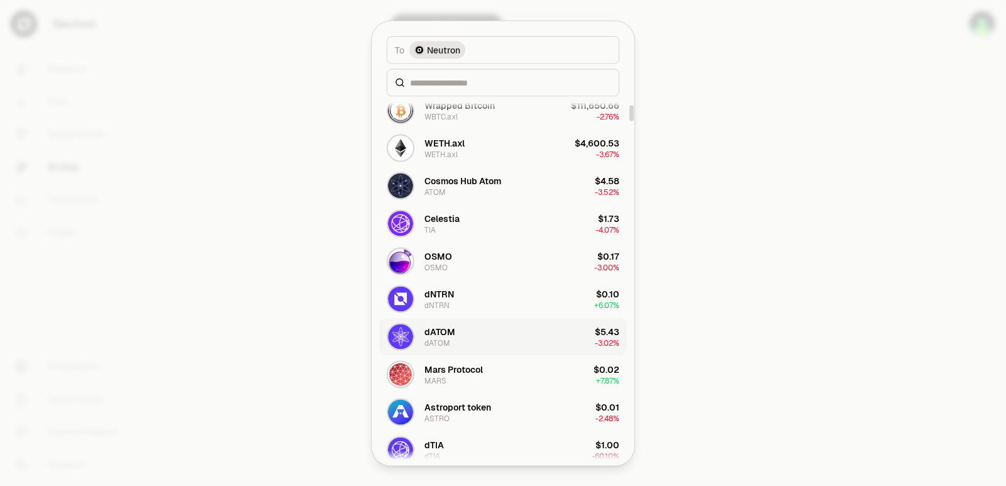
click at [438, 339] on div "dATOM" at bounding box center [437, 343] width 26 height 10
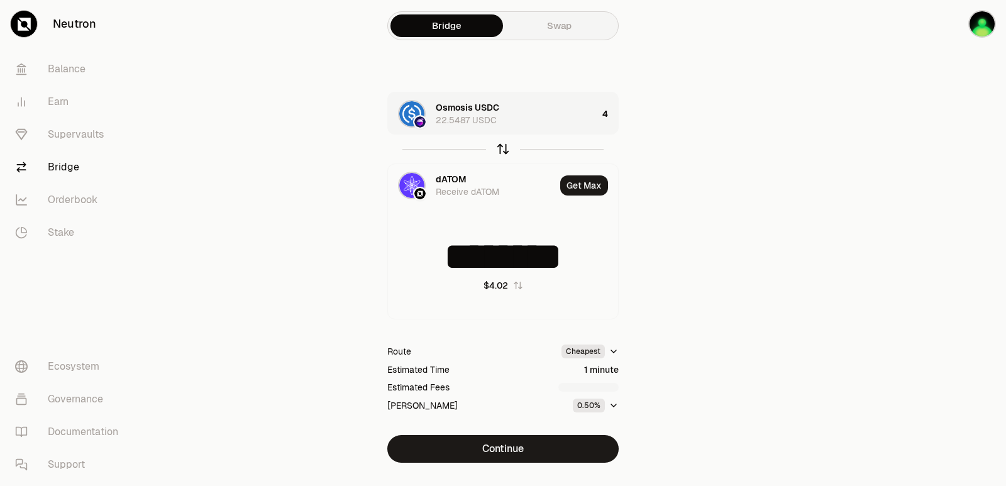
click at [498, 151] on icon "button" at bounding box center [503, 149] width 14 height 14
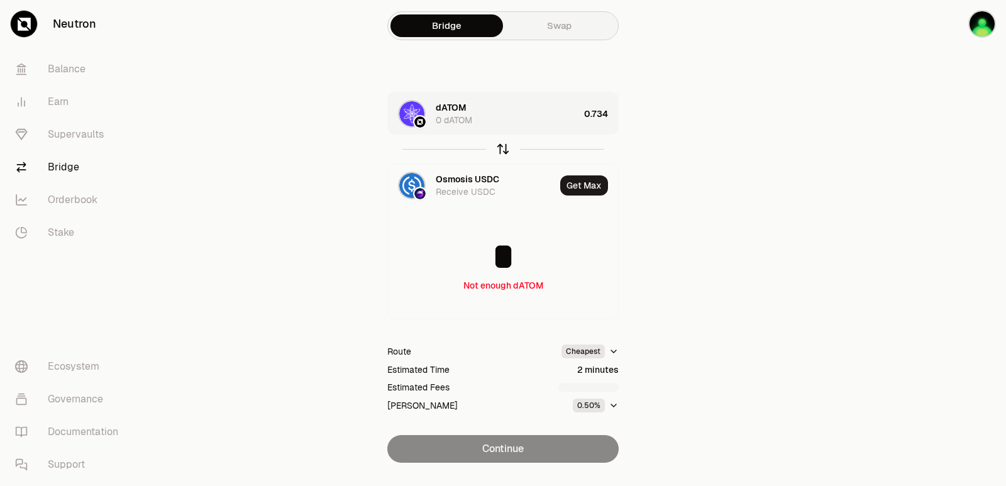
click at [498, 151] on icon "button" at bounding box center [503, 149] width 14 height 14
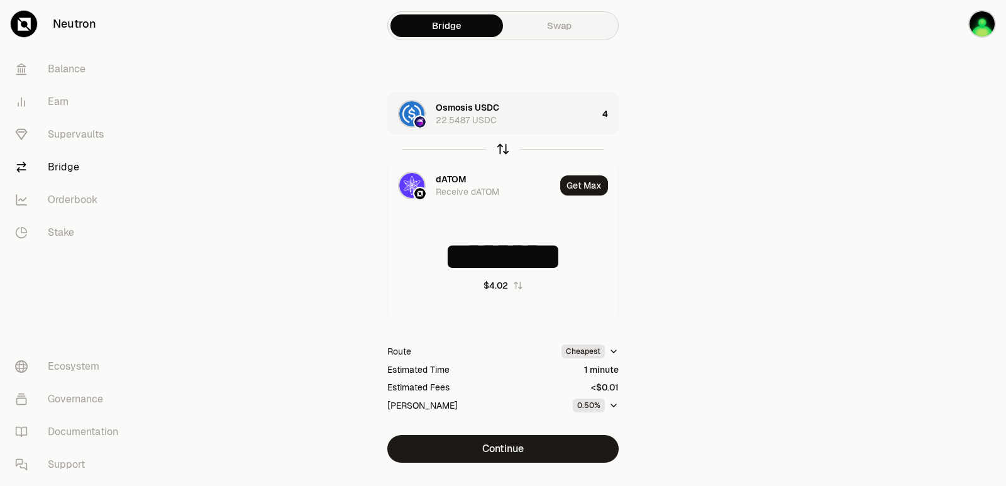
click at [498, 151] on icon "button" at bounding box center [503, 149] width 14 height 14
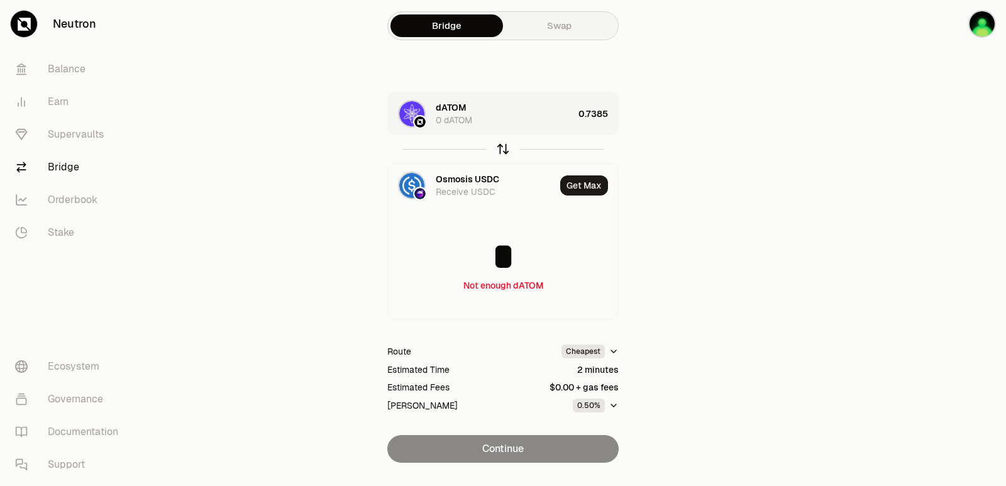
click at [498, 151] on icon "button" at bounding box center [503, 149] width 14 height 14
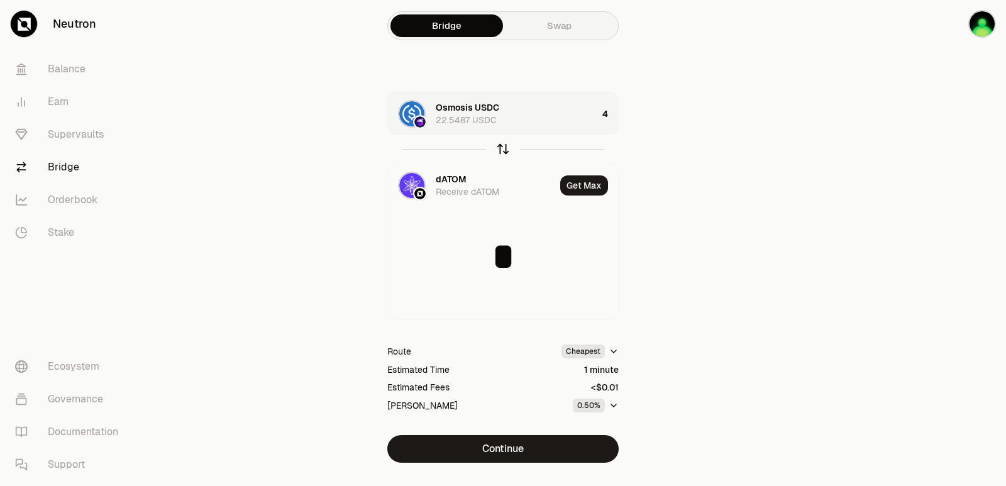
type input "********"
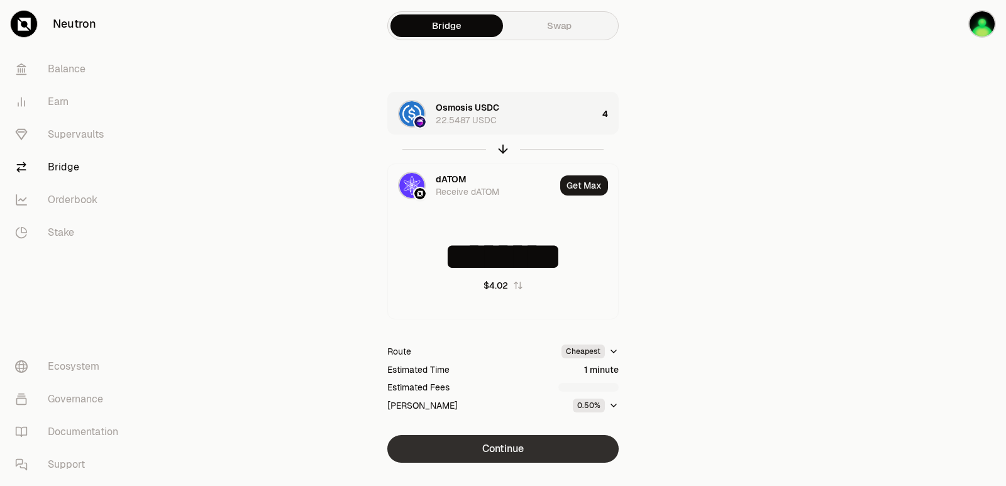
click at [495, 444] on button "Continue" at bounding box center [502, 449] width 231 height 28
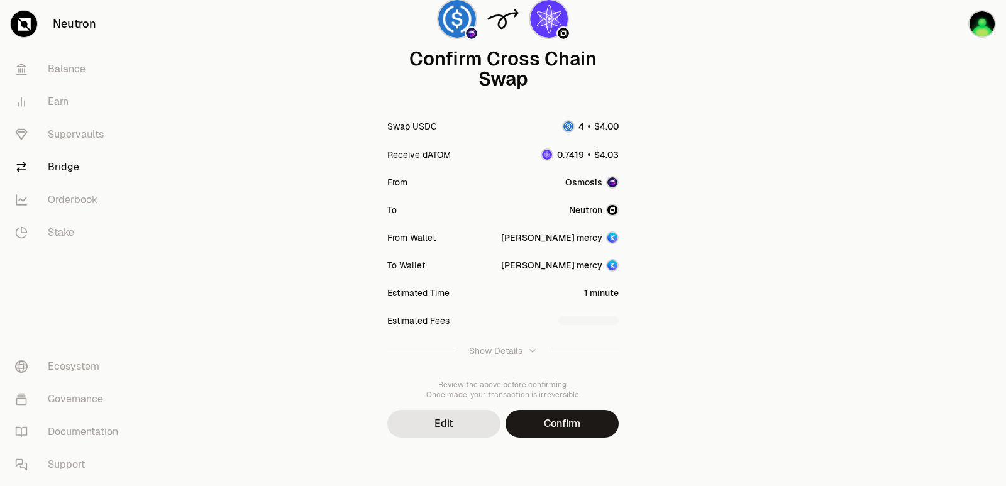
scroll to position [104, 0]
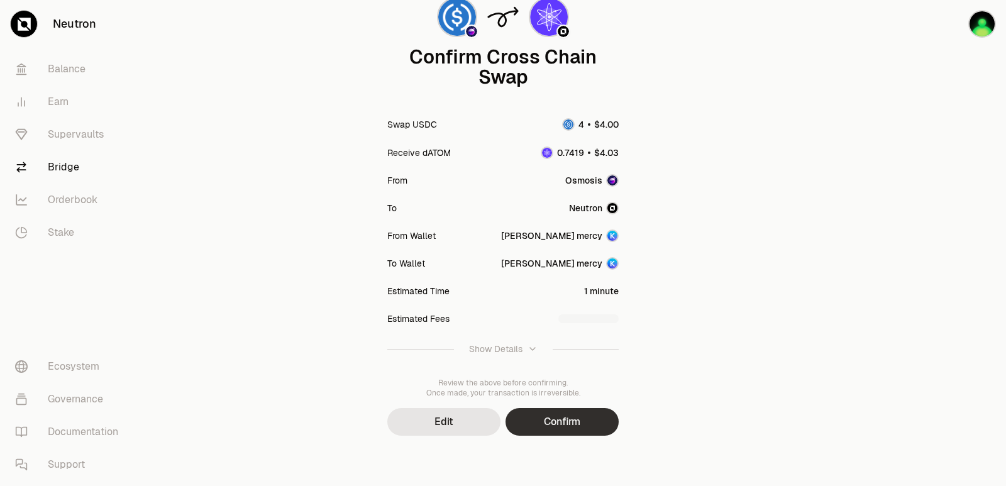
click at [542, 425] on button "Confirm" at bounding box center [561, 422] width 113 height 28
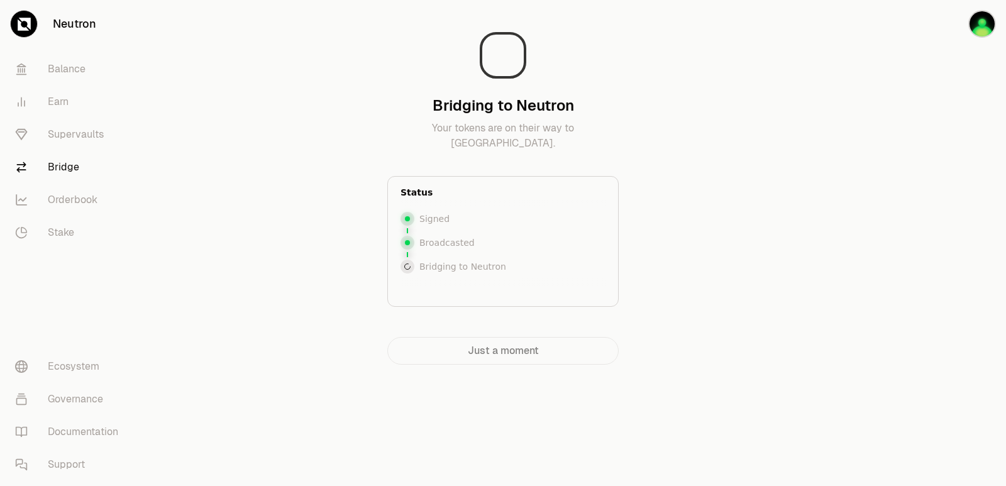
click at [929, 219] on div at bounding box center [935, 207] width 141 height 415
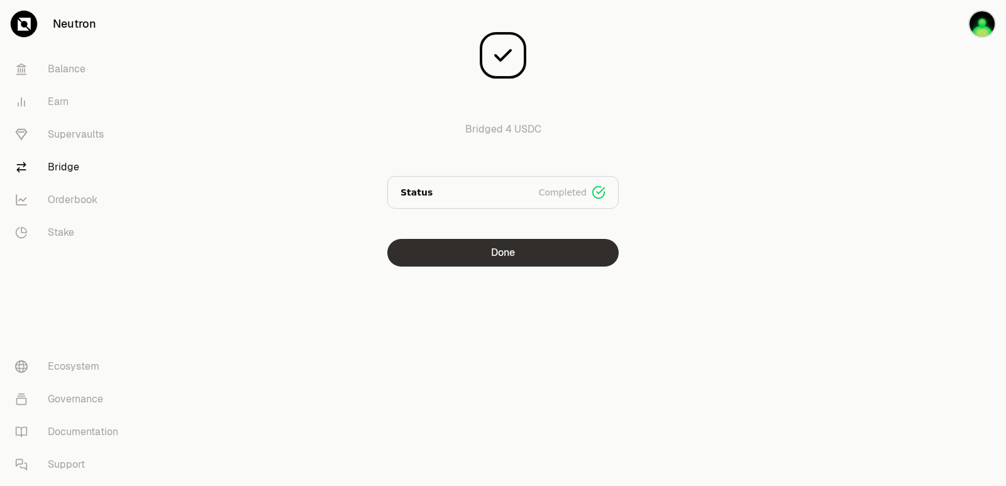
click at [499, 253] on button "Done" at bounding box center [502, 253] width 231 height 28
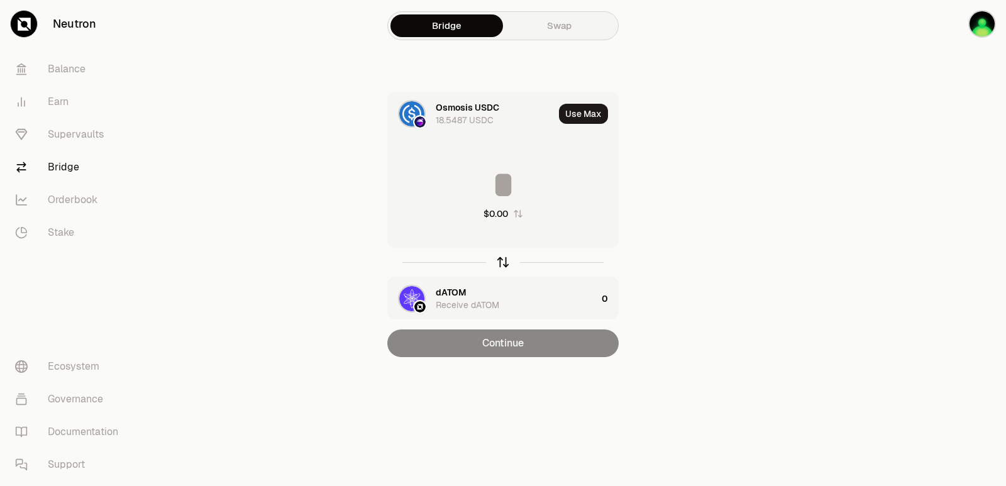
click at [506, 265] on icon "button" at bounding box center [503, 262] width 14 height 14
click at [586, 116] on button "Use Max" at bounding box center [583, 114] width 49 height 20
type input "********"
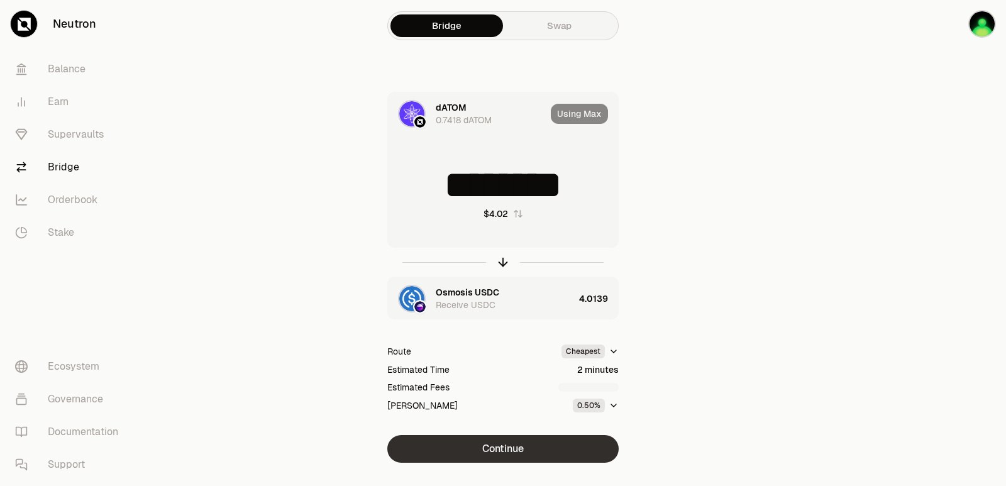
click at [497, 455] on button "Continue" at bounding box center [502, 449] width 231 height 28
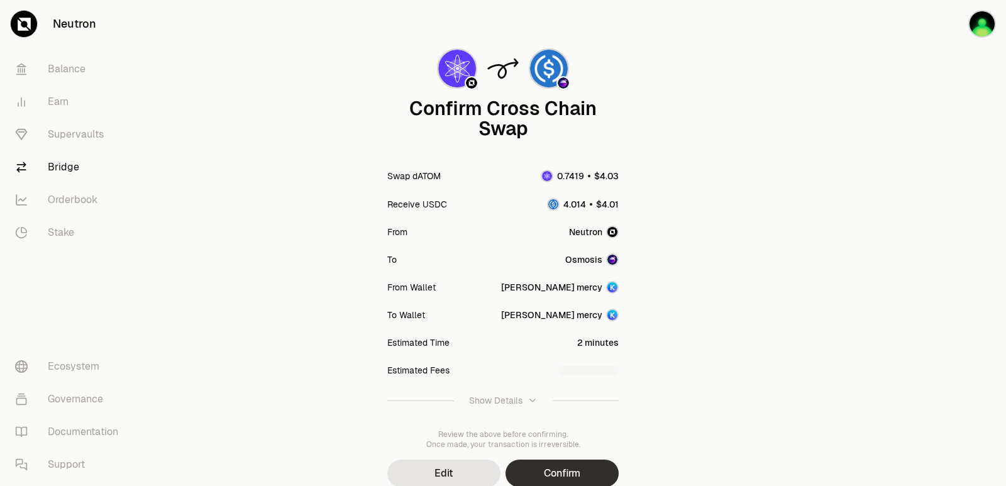
scroll to position [104, 0]
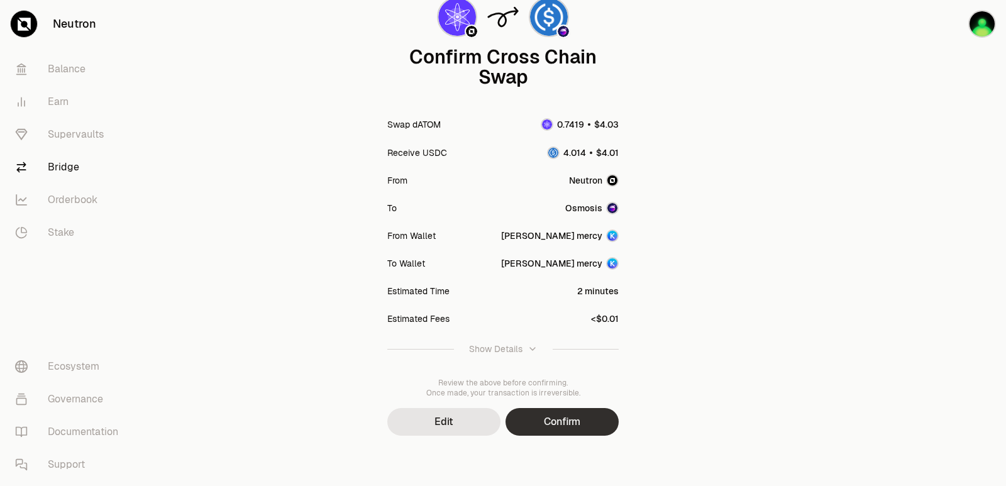
click at [580, 416] on button "Confirm" at bounding box center [561, 422] width 113 height 28
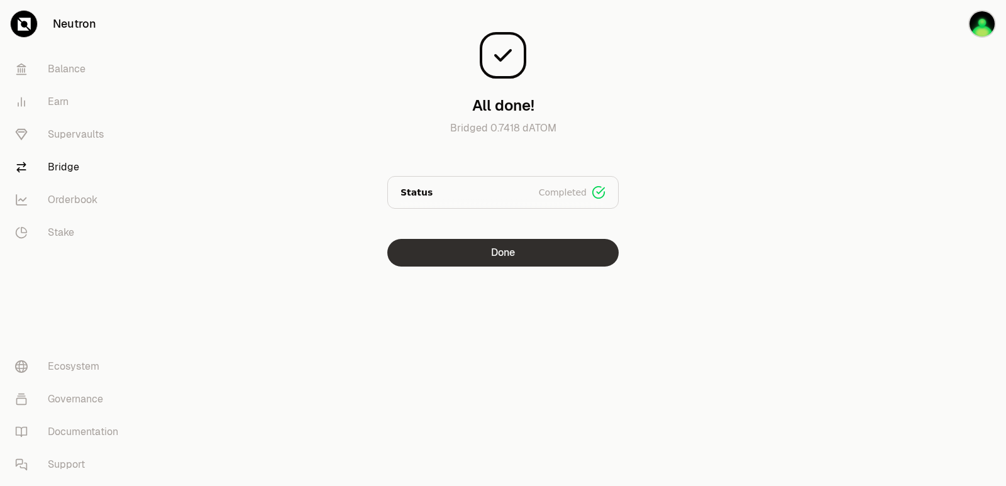
click at [483, 260] on button "Done" at bounding box center [502, 253] width 231 height 28
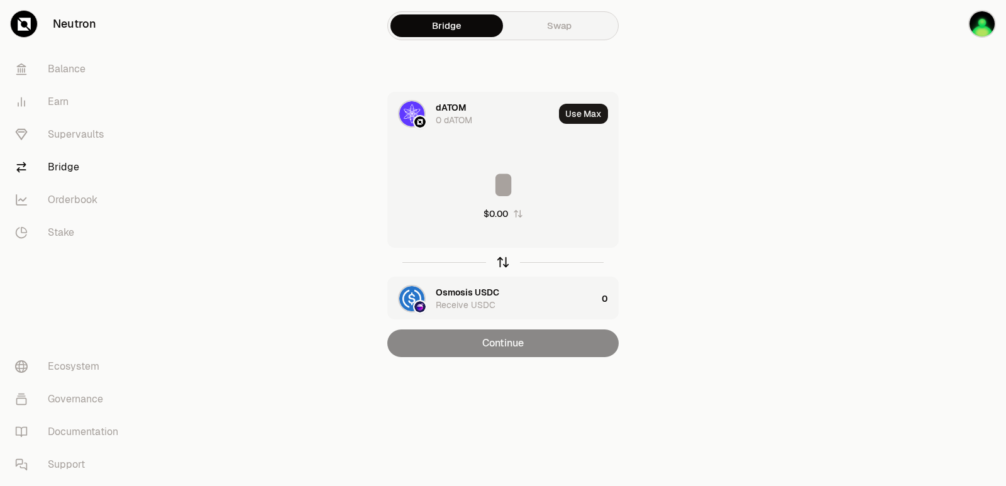
click at [507, 261] on icon "button" at bounding box center [503, 262] width 14 height 14
click at [583, 110] on button "Use Max" at bounding box center [583, 114] width 49 height 20
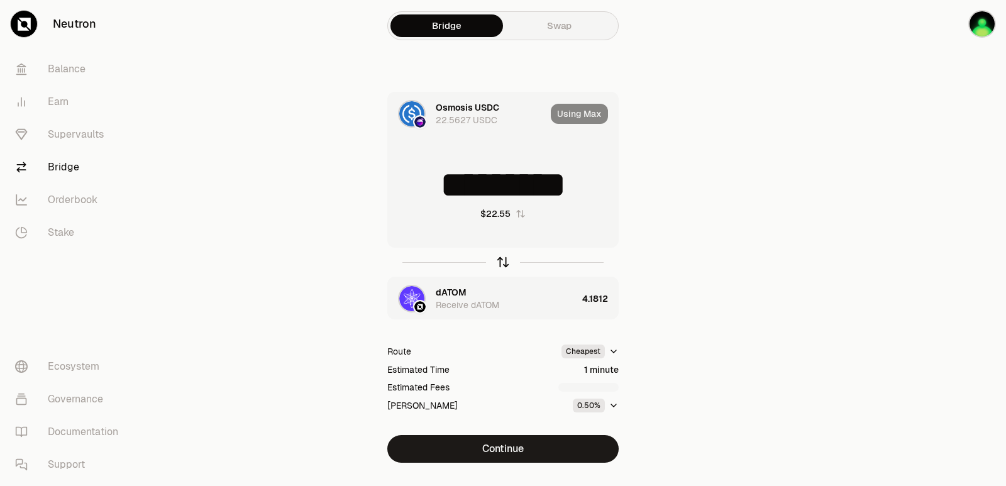
click at [497, 260] on icon "button" at bounding box center [503, 262] width 14 height 14
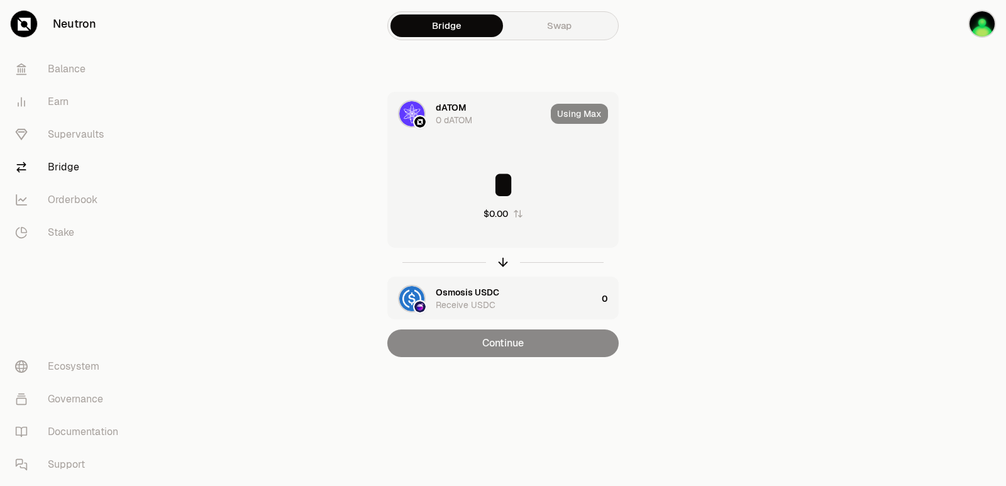
click at [475, 192] on input "*" at bounding box center [503, 185] width 230 height 38
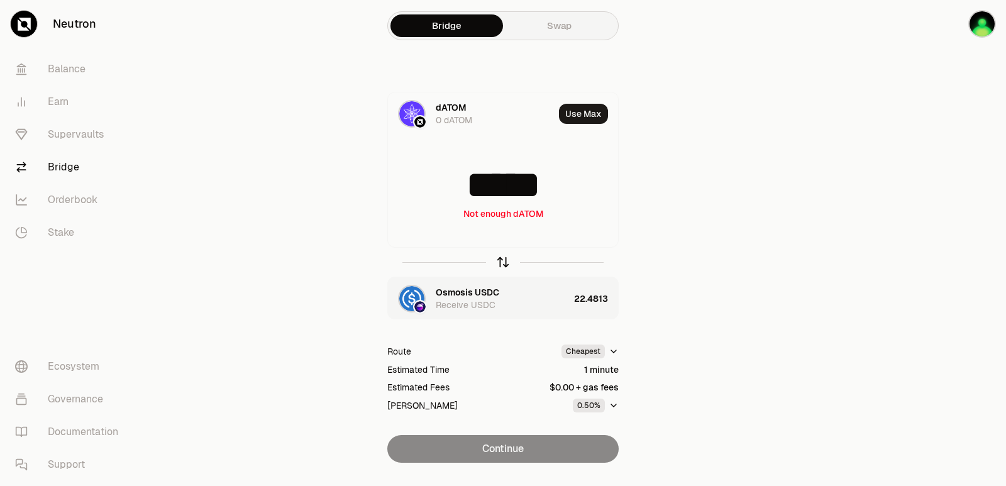
type input "*****"
click at [498, 263] on icon "button" at bounding box center [503, 262] width 14 height 14
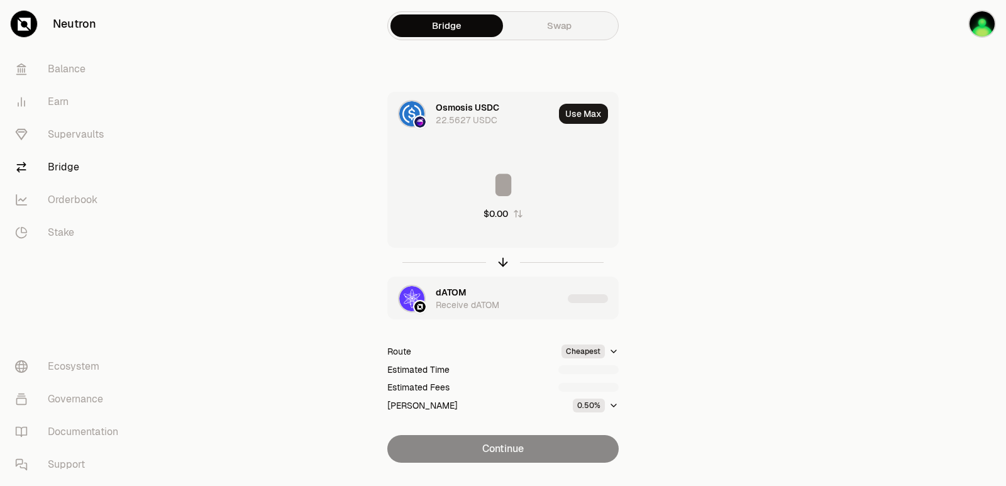
click at [412, 165] on div "$0.00" at bounding box center [503, 193] width 230 height 111
click at [439, 175] on input at bounding box center [503, 185] width 230 height 38
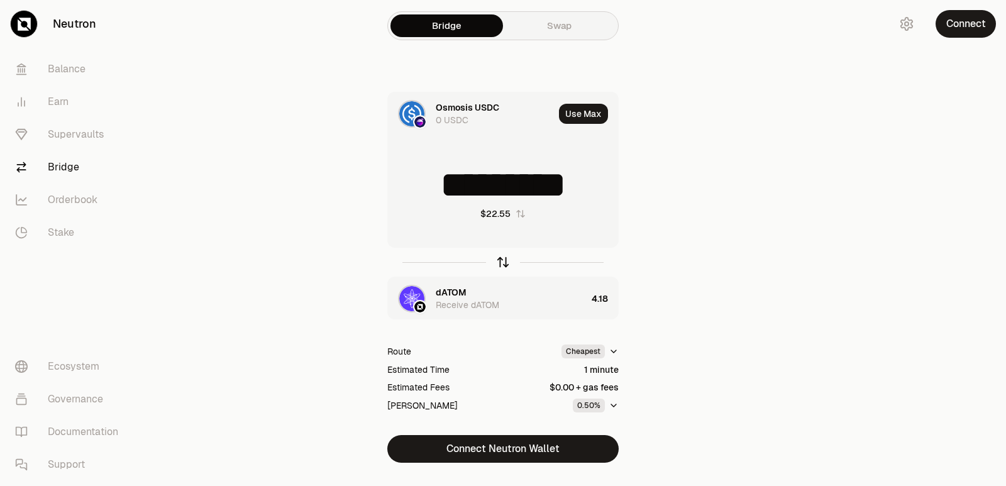
click at [505, 267] on icon "button" at bounding box center [503, 262] width 14 height 14
click at [502, 261] on icon "button" at bounding box center [503, 262] width 14 height 14
type input "****"
